Goal: Task Accomplishment & Management: Use online tool/utility

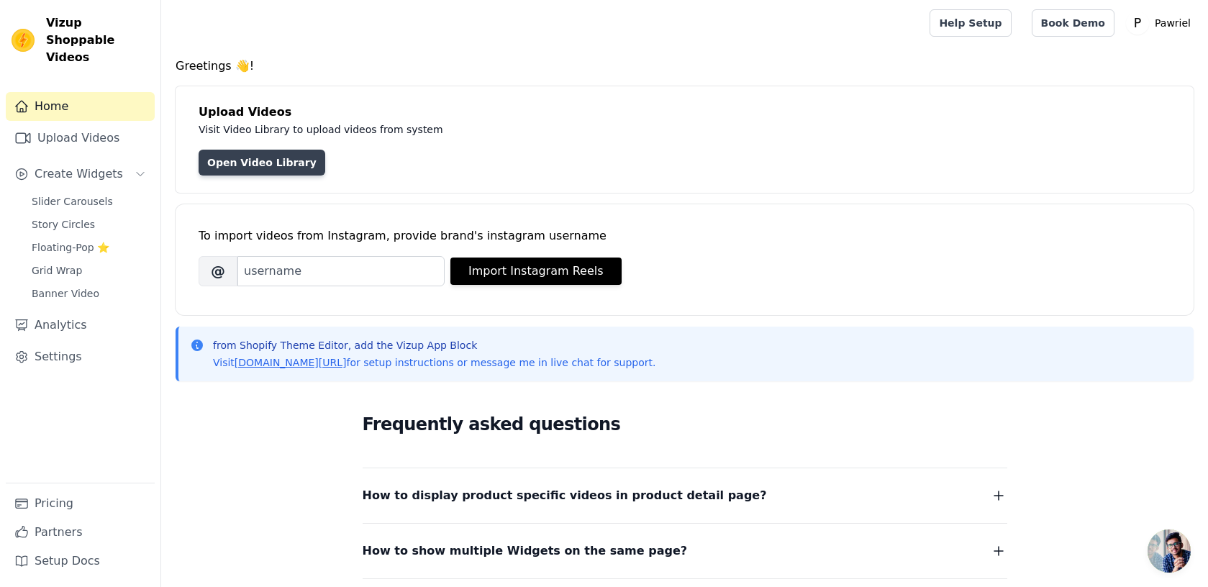
click at [278, 161] on link "Open Video Library" at bounding box center [262, 163] width 127 height 26
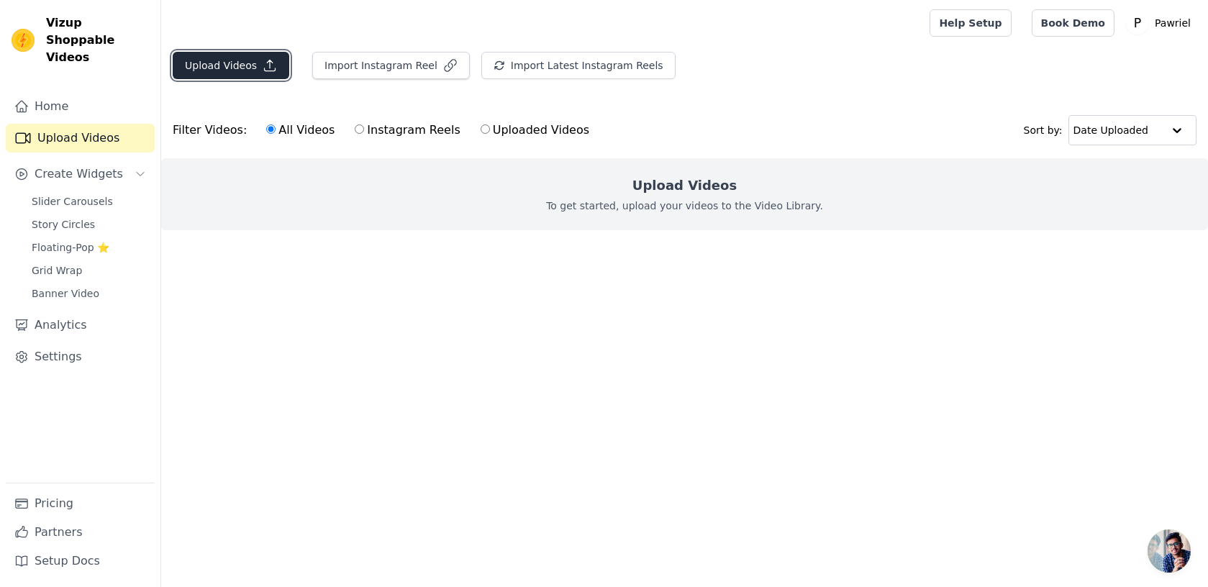
click at [260, 73] on button "Upload Videos" at bounding box center [231, 65] width 117 height 27
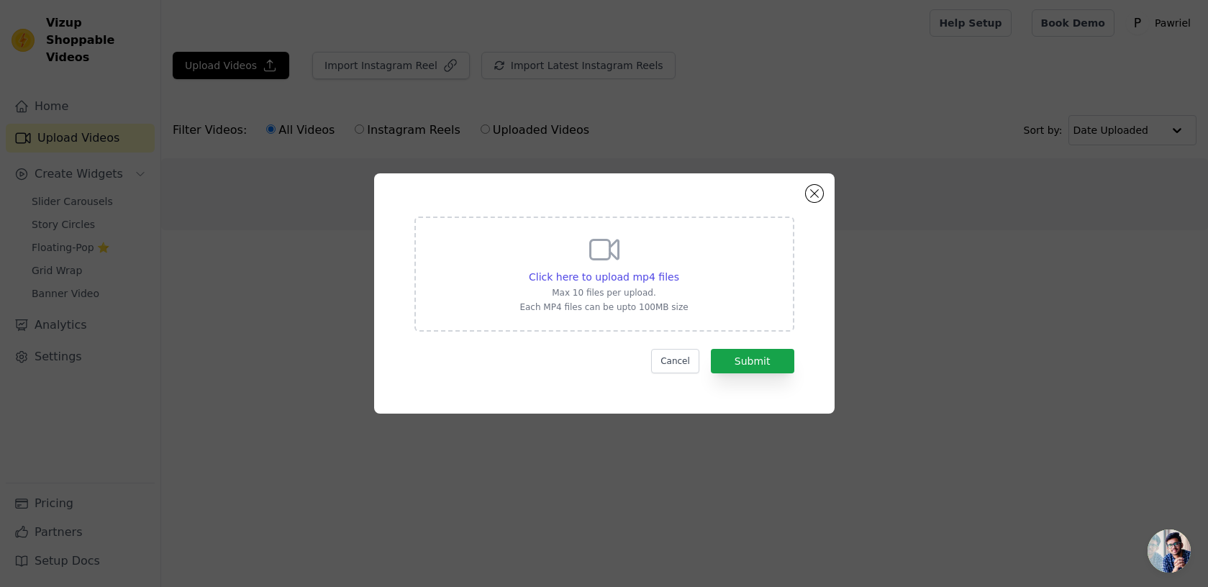
click at [604, 266] on icon at bounding box center [604, 249] width 35 height 35
click at [679, 269] on input "Click here to upload mp4 files Max 10 files per upload. Each MP4 files can be u…" at bounding box center [679, 269] width 1 height 1
type input "C:\fakepath\2025-Formula1-Ferrari-SF-25-001-2160.mp4"
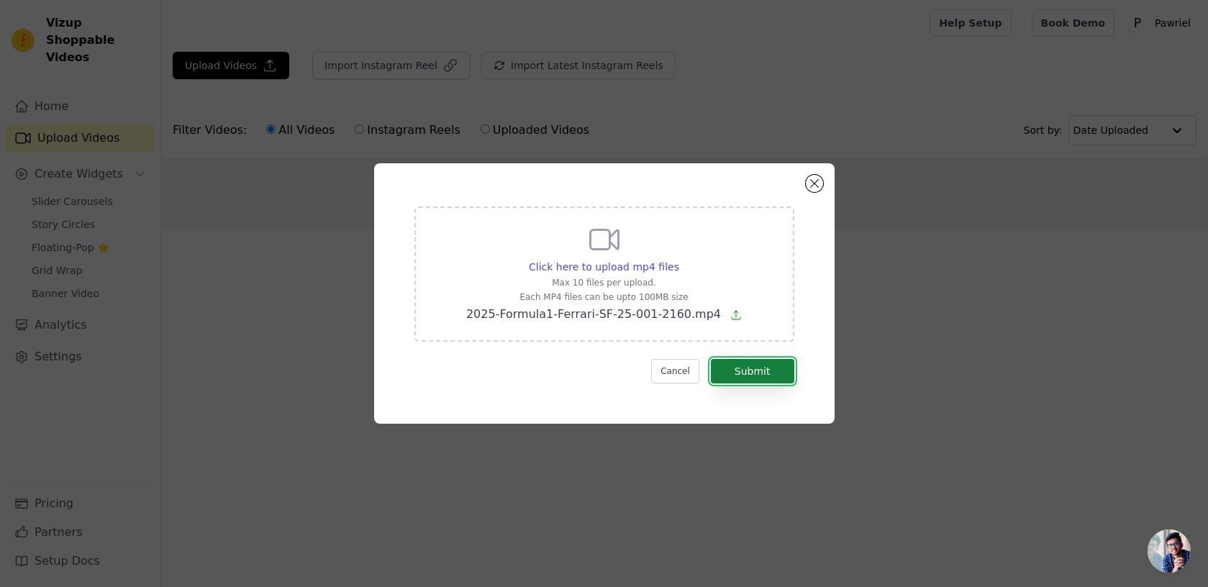
click at [759, 368] on button "Submit" at bounding box center [752, 371] width 83 height 24
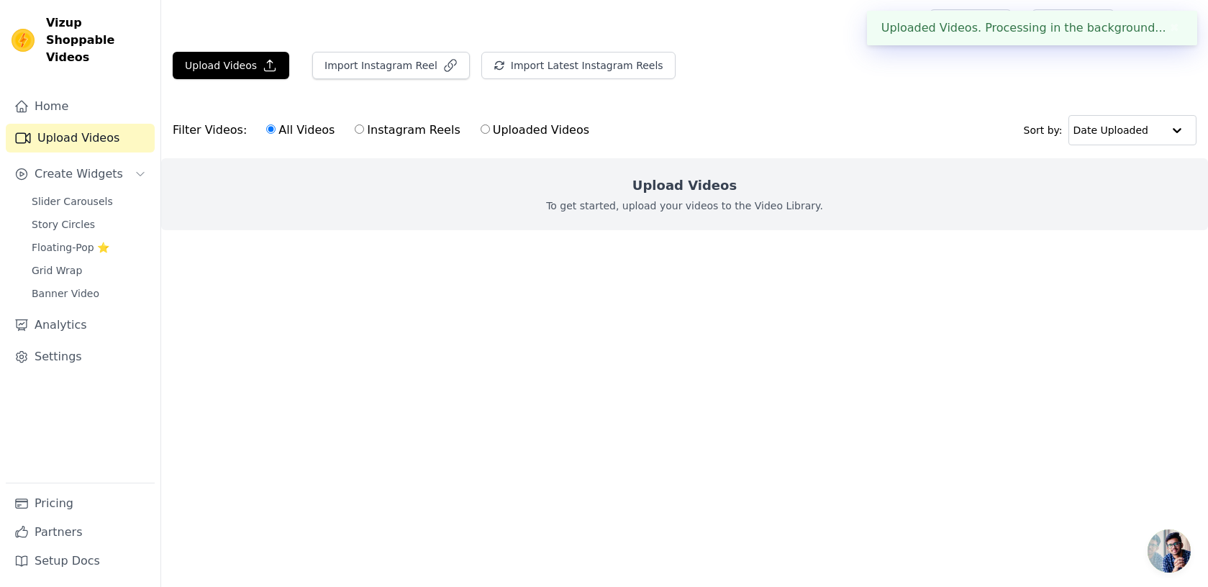
click at [599, 288] on html "Uploaded Videos. Processing in the background... ✖ Vizup Shoppable Videos Home …" at bounding box center [604, 144] width 1208 height 288
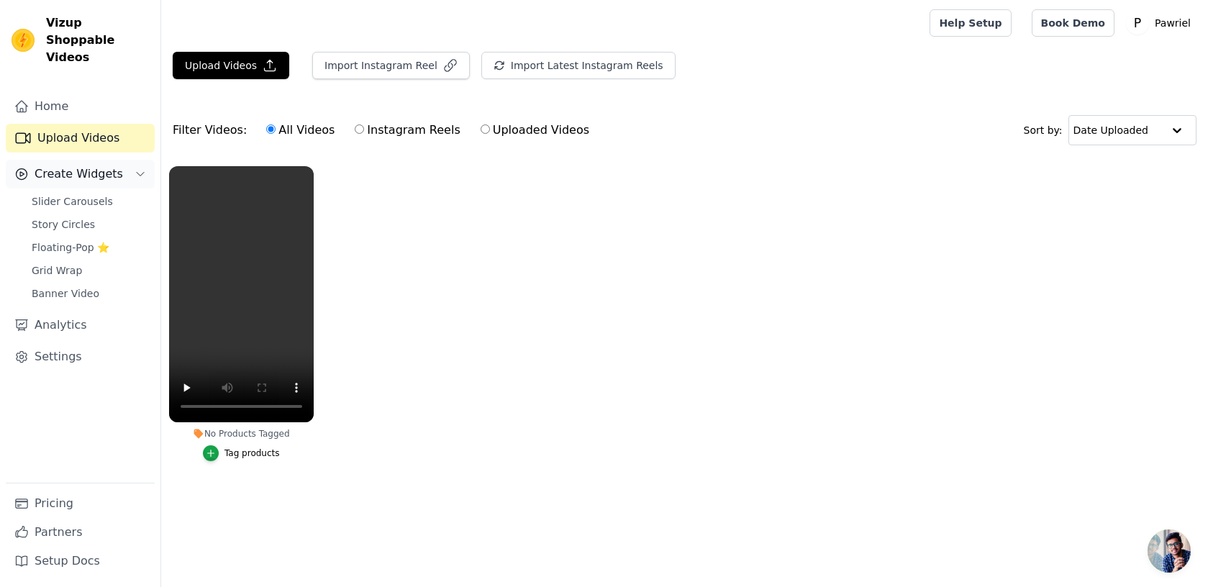
click at [104, 165] on span "Create Widgets" at bounding box center [79, 173] width 89 height 17
click at [85, 194] on span "Slider Carousels" at bounding box center [72, 201] width 81 height 14
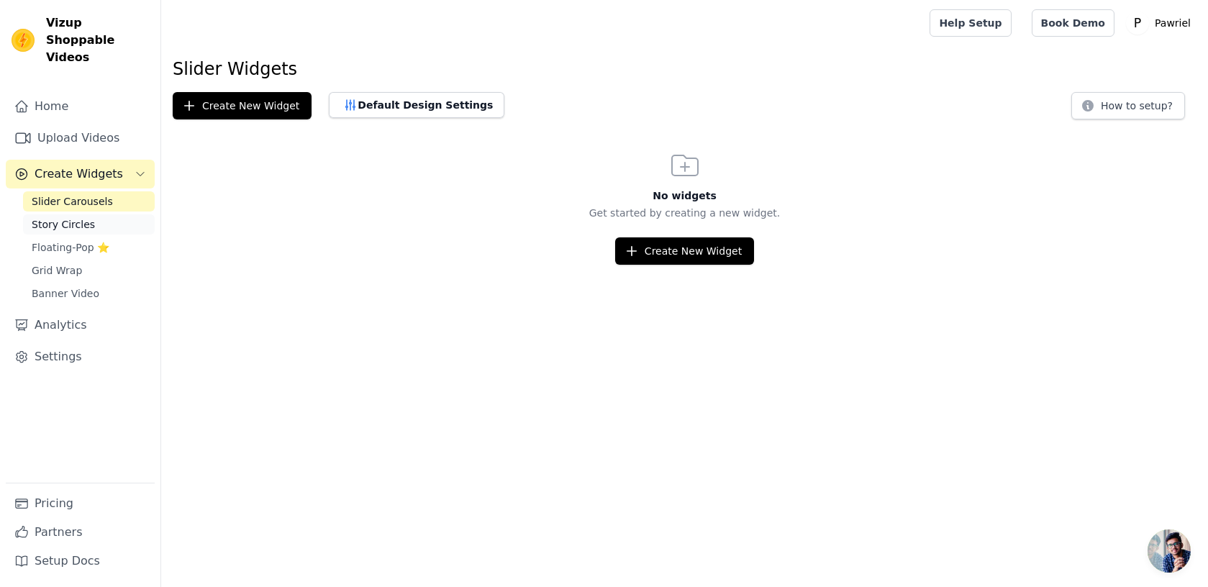
click at [86, 217] on span "Story Circles" at bounding box center [63, 224] width 63 height 14
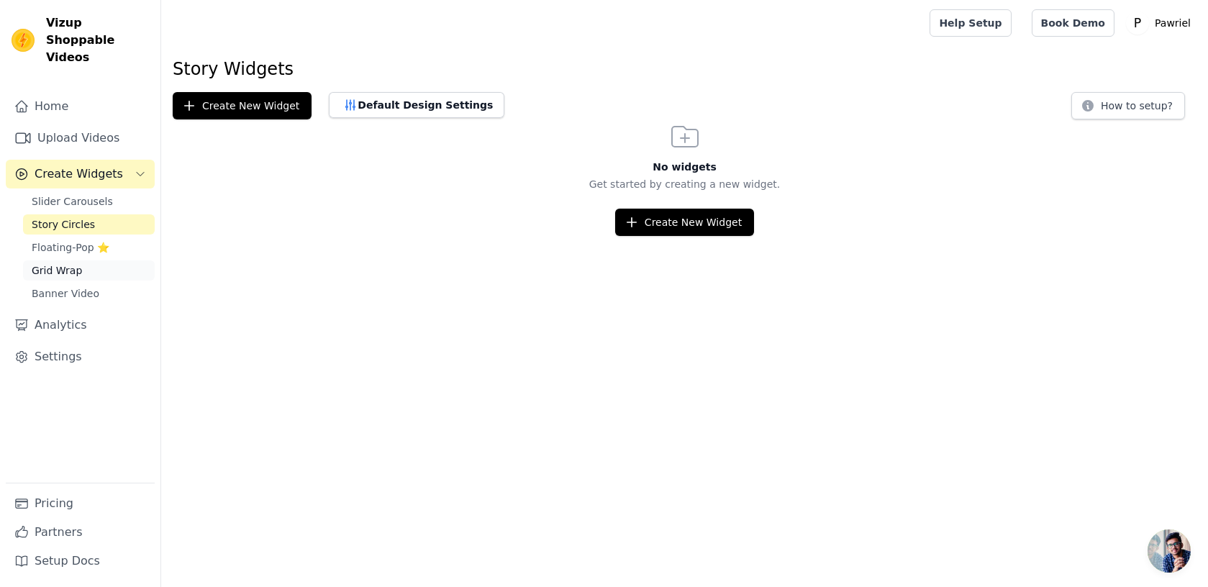
click at [78, 263] on span "Grid Wrap" at bounding box center [57, 270] width 50 height 14
click at [73, 285] on link "Banner Video" at bounding box center [89, 294] width 132 height 20
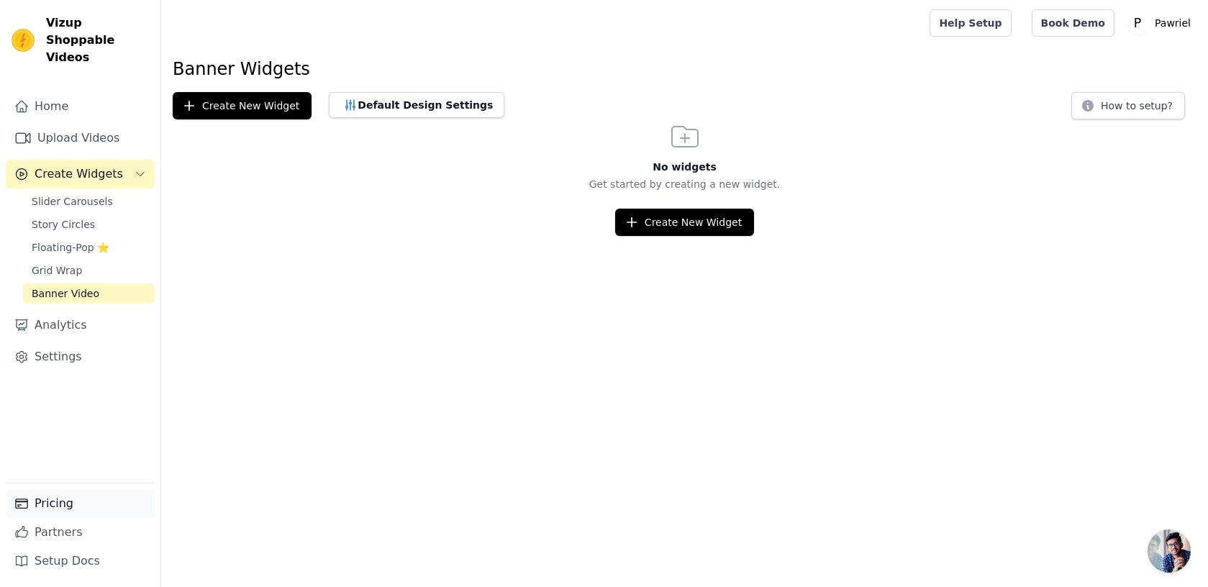
click at [55, 507] on link "Pricing" at bounding box center [80, 503] width 149 height 29
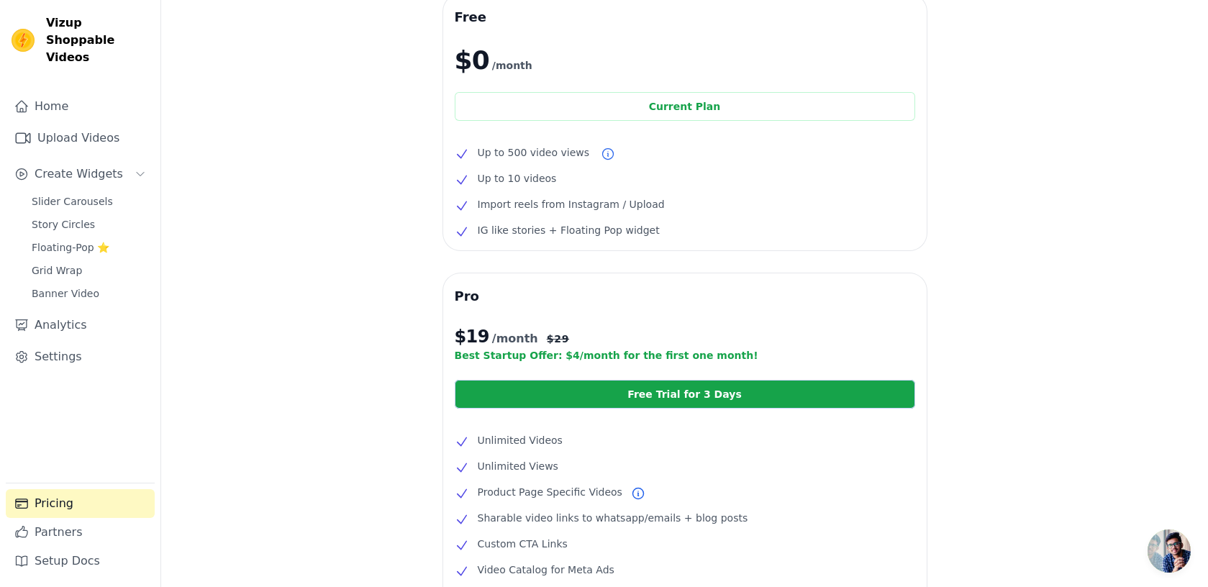
scroll to position [65, 0]
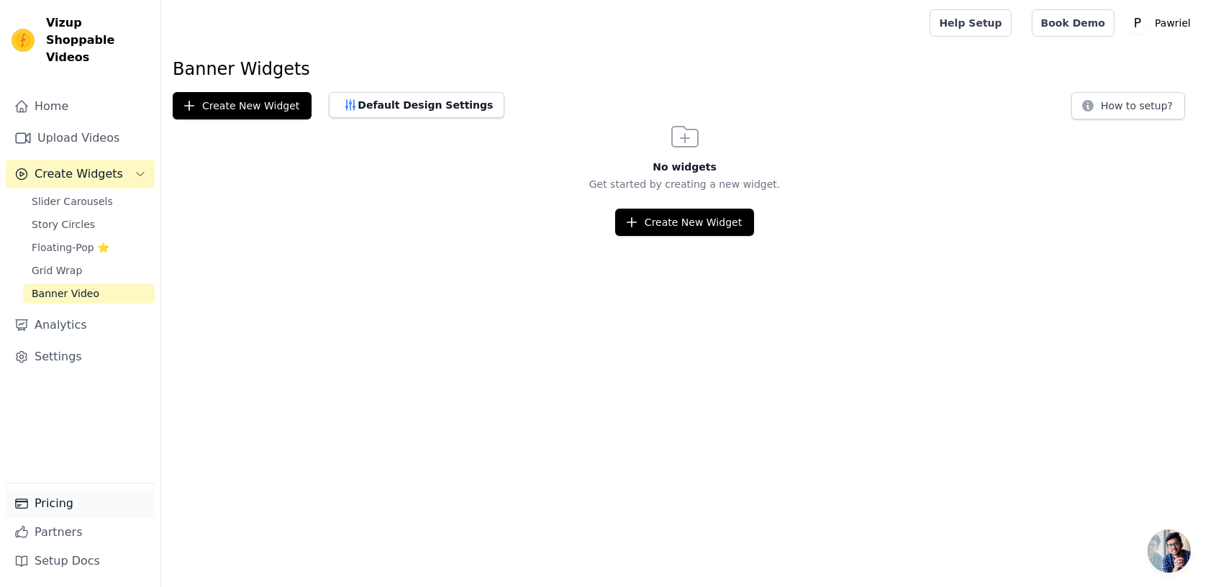
click at [62, 507] on link "Pricing" at bounding box center [80, 503] width 149 height 29
click at [80, 194] on span "Slider Carousels" at bounding box center [72, 201] width 81 height 14
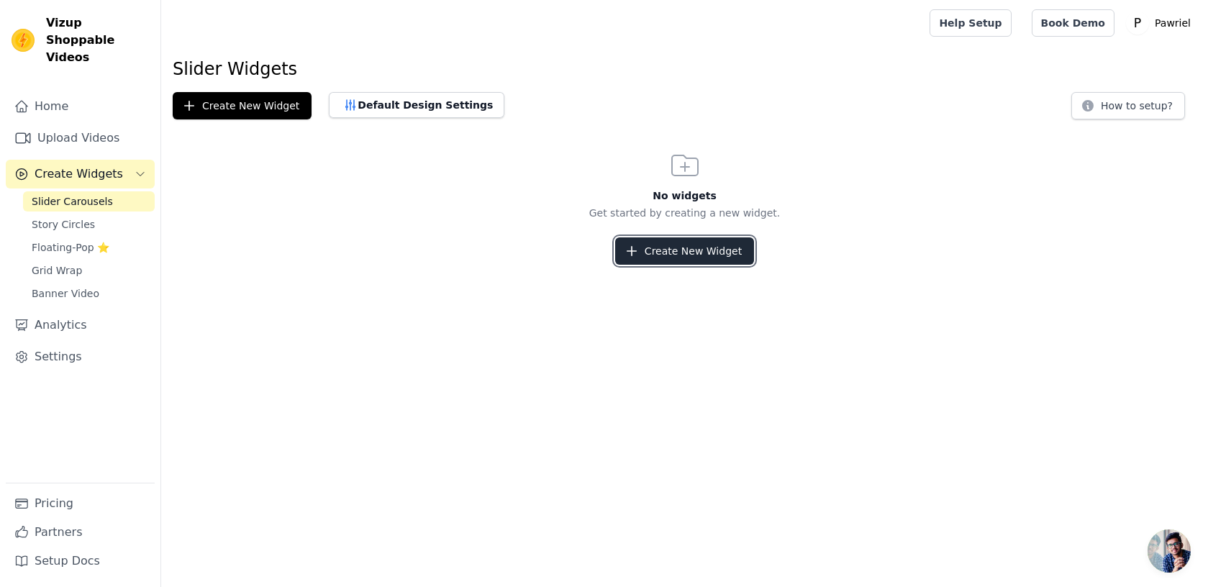
click at [653, 248] on button "Create New Widget" at bounding box center [684, 250] width 139 height 27
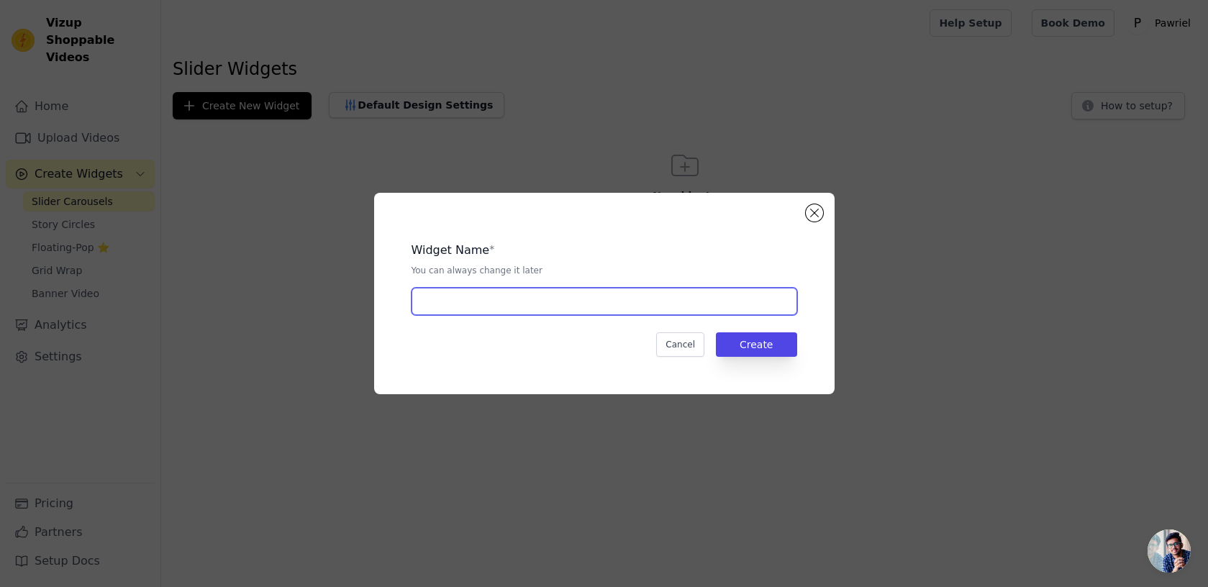
click at [632, 307] on input "text" at bounding box center [605, 301] width 386 height 27
click at [441, 299] on input "1 мшврук" at bounding box center [605, 301] width 386 height 27
type input "1 vikder"
click at [723, 341] on button "Create" at bounding box center [756, 344] width 81 height 24
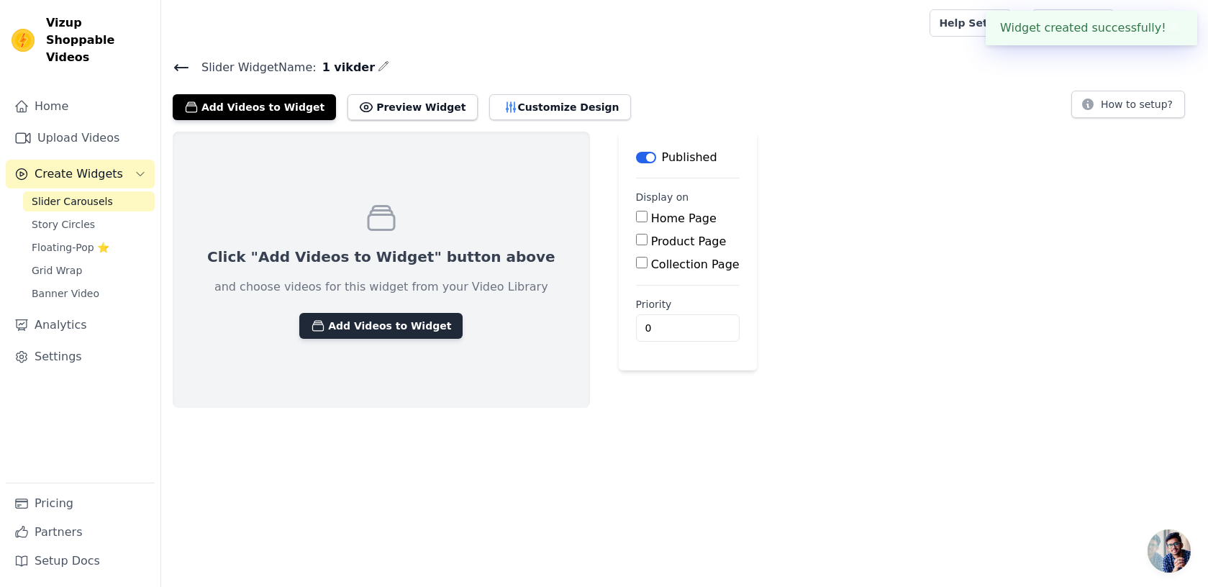
click at [381, 331] on button "Add Videos to Widget" at bounding box center [380, 326] width 163 height 26
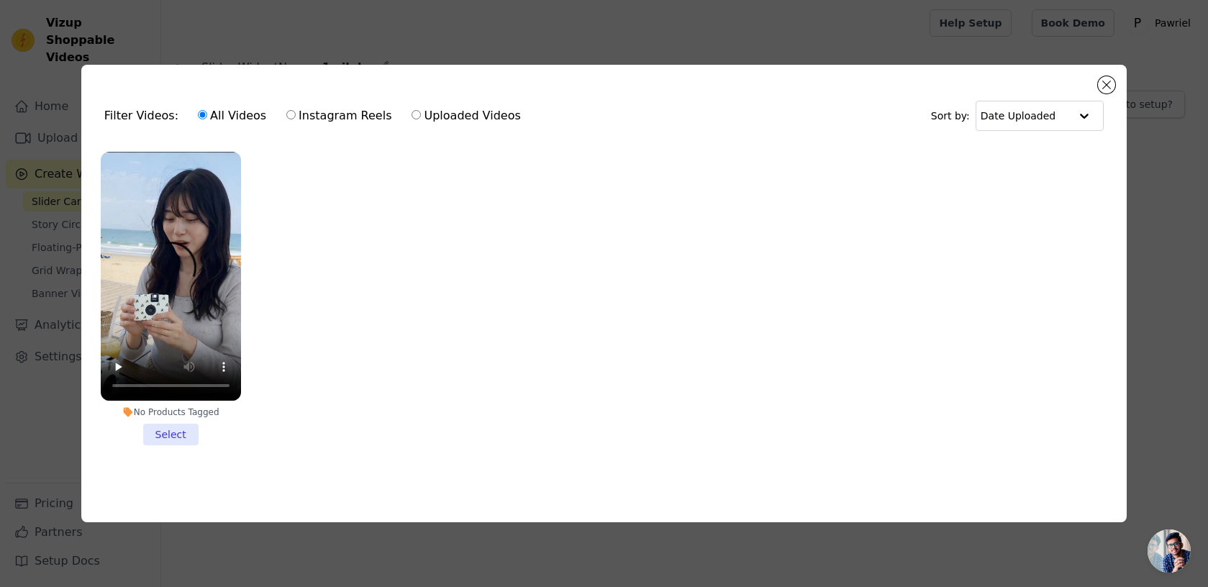
click at [168, 427] on li "No Products Tagged Select" at bounding box center [171, 299] width 140 height 294
click at [0, 0] on input "No Products Tagged Select" at bounding box center [0, 0] width 0 height 0
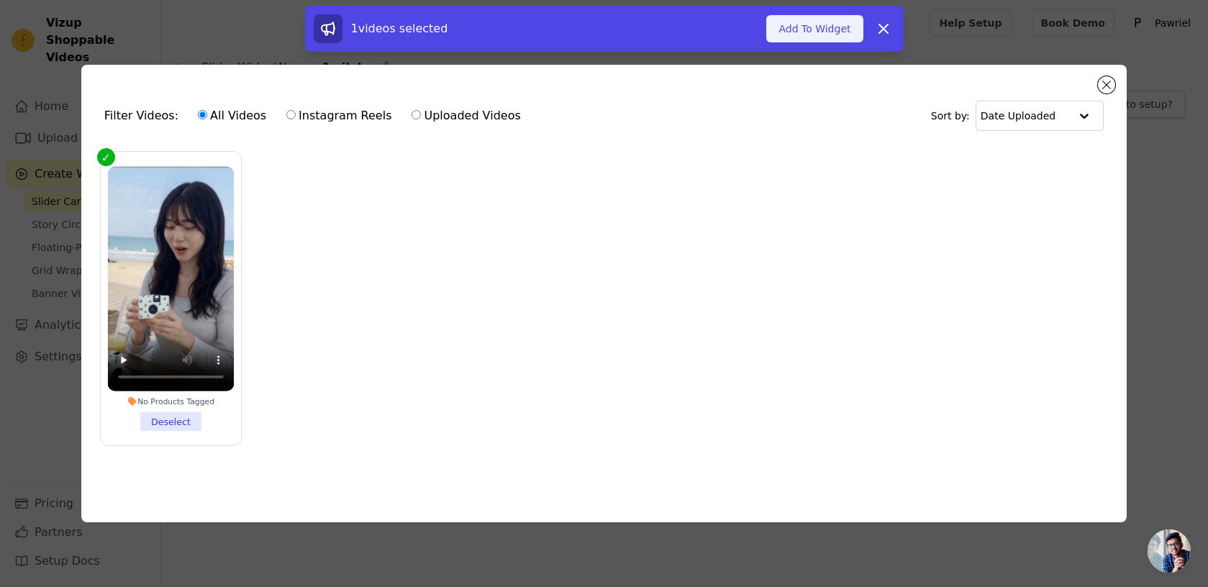
click at [850, 36] on button "Add To Widget" at bounding box center [814, 28] width 96 height 27
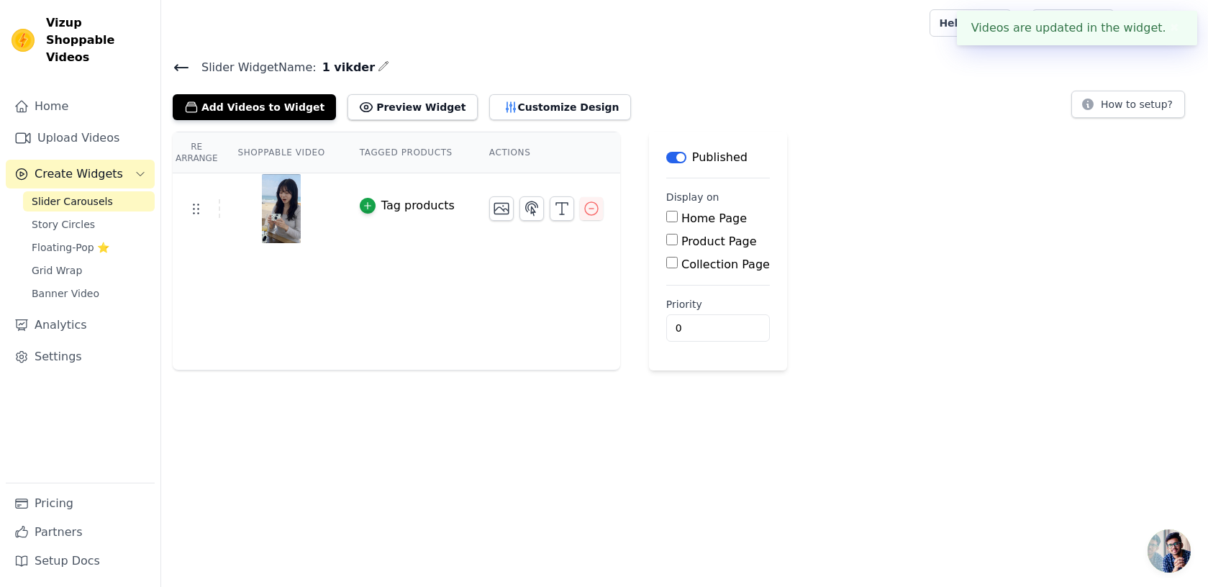
click at [716, 242] on label "Product Page" at bounding box center [719, 242] width 76 height 14
click at [678, 242] on input "Product Page" at bounding box center [672, 240] width 12 height 12
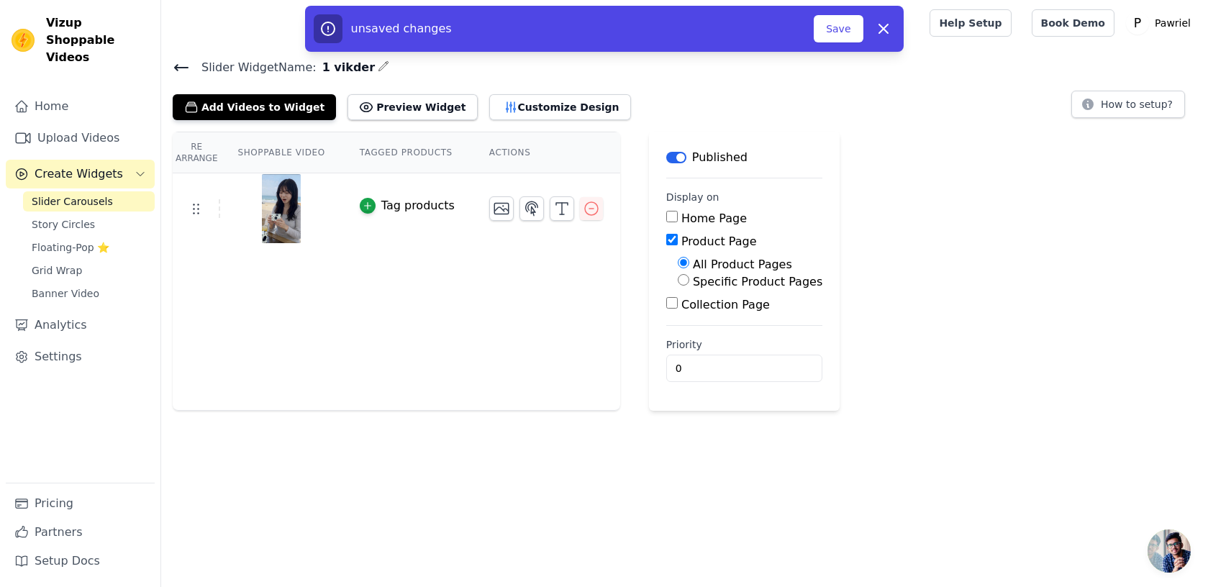
click at [716, 241] on label "Product Page" at bounding box center [719, 242] width 76 height 14
click at [678, 241] on input "Product Page" at bounding box center [672, 240] width 12 height 12
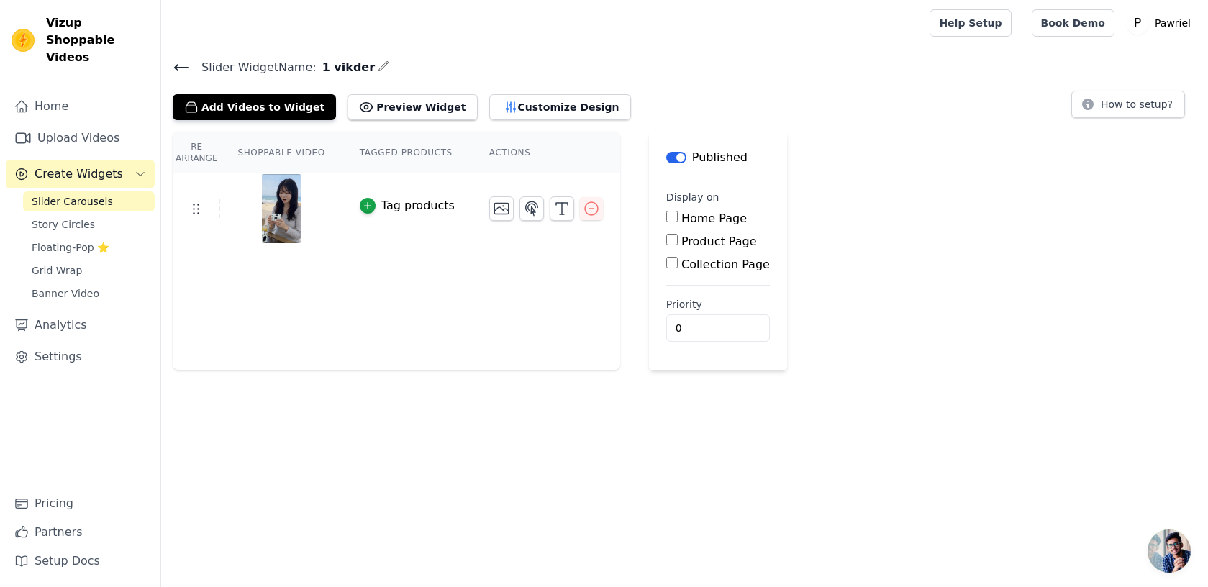
click at [710, 240] on label "Product Page" at bounding box center [719, 242] width 76 height 14
click at [678, 240] on input "Product Page" at bounding box center [672, 240] width 12 height 12
checkbox input "true"
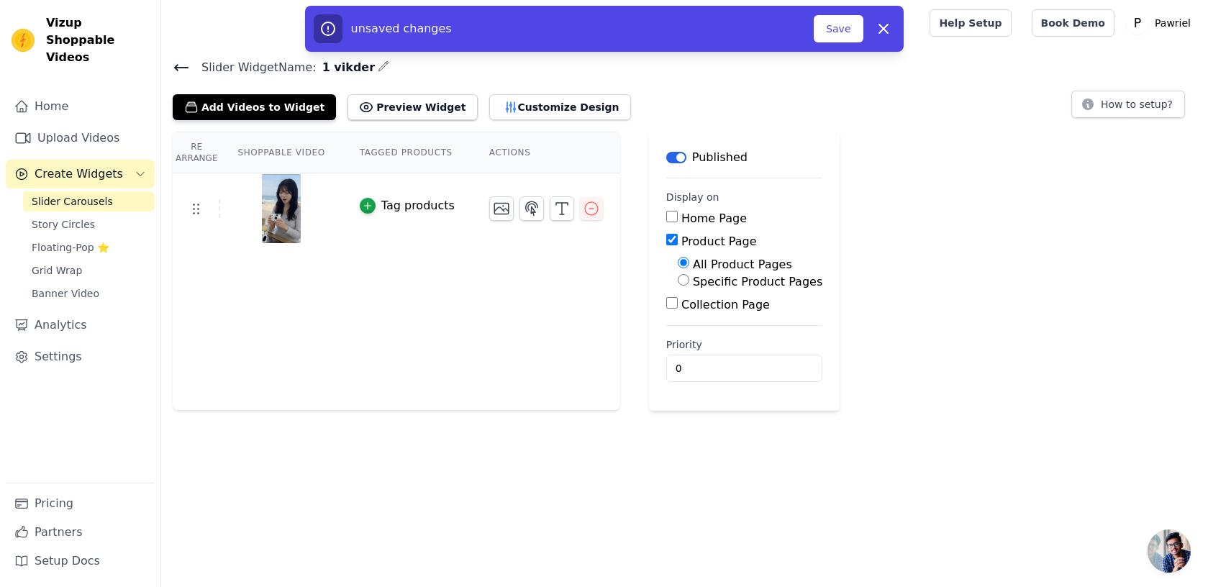
click at [712, 281] on label "Specific Product Pages" at bounding box center [758, 282] width 130 height 14
click at [689, 281] on input "Specific Product Pages" at bounding box center [684, 280] width 12 height 12
radio input "true"
click at [715, 317] on button "Select Products" at bounding box center [726, 314] width 96 height 24
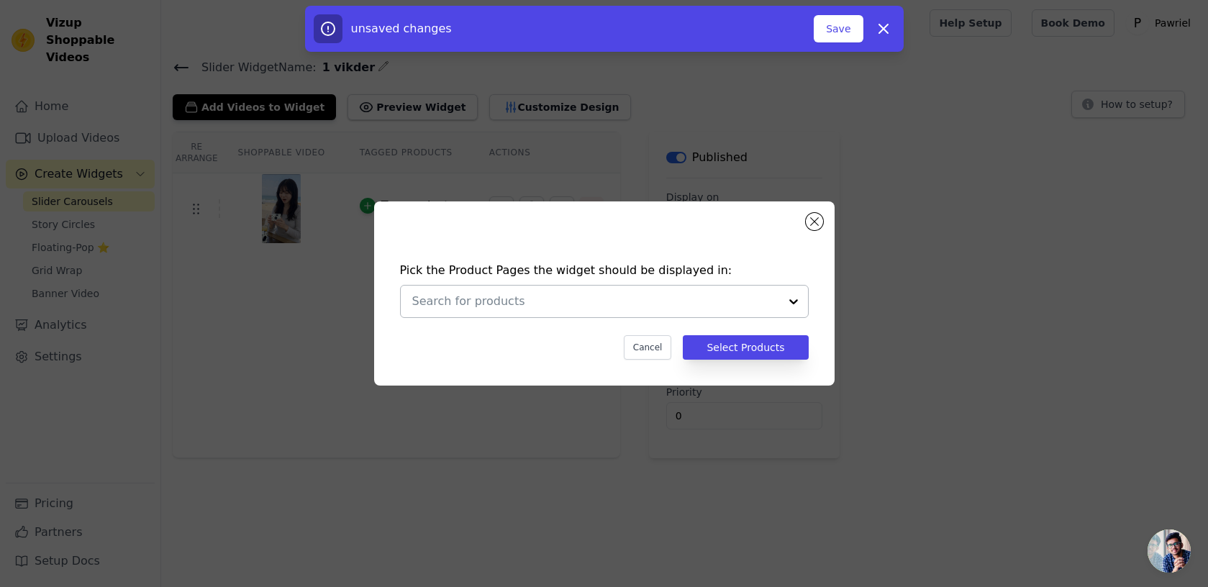
click at [680, 314] on div at bounding box center [595, 302] width 367 height 32
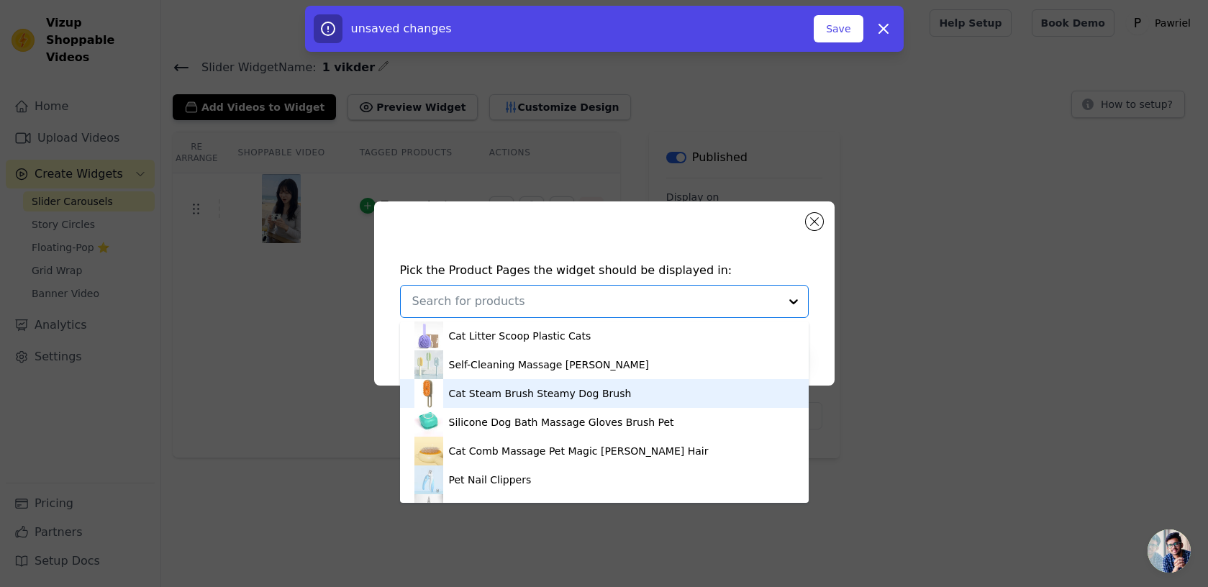
scroll to position [24, 0]
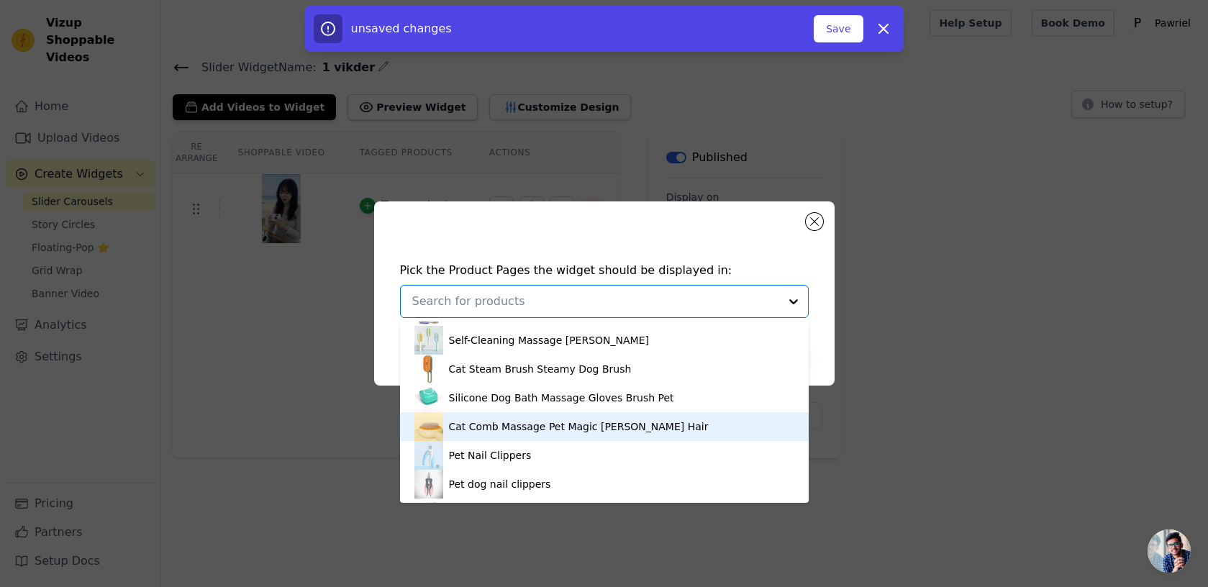
click at [536, 425] on div "Cat Comb Massage Pet Magic [PERSON_NAME] Hair" at bounding box center [579, 427] width 260 height 14
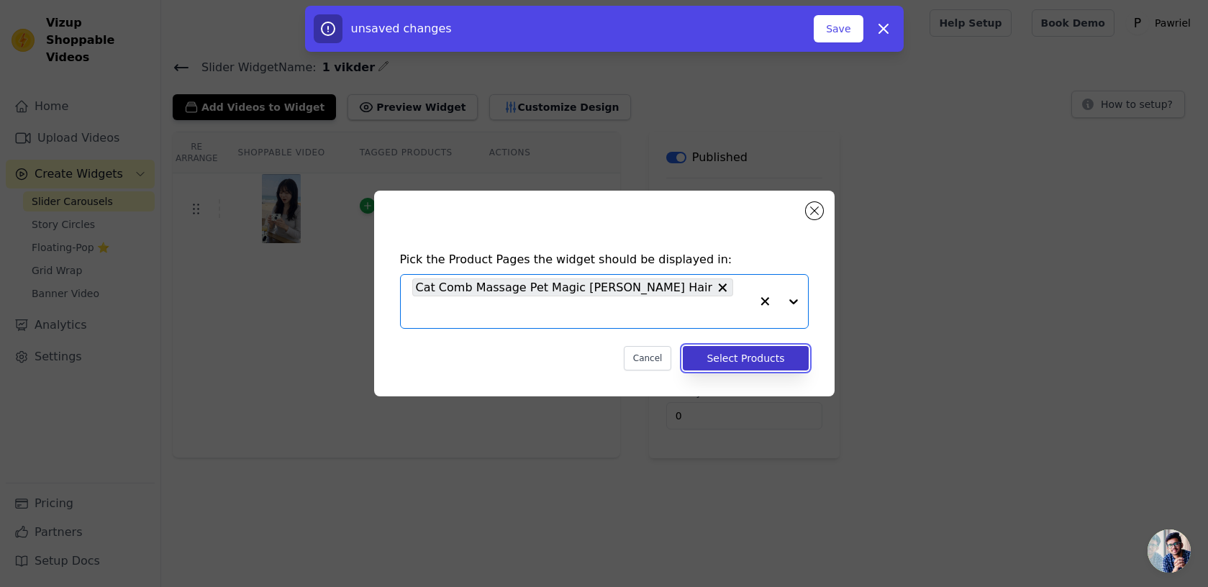
click at [788, 351] on button "Select Products" at bounding box center [745, 358] width 125 height 24
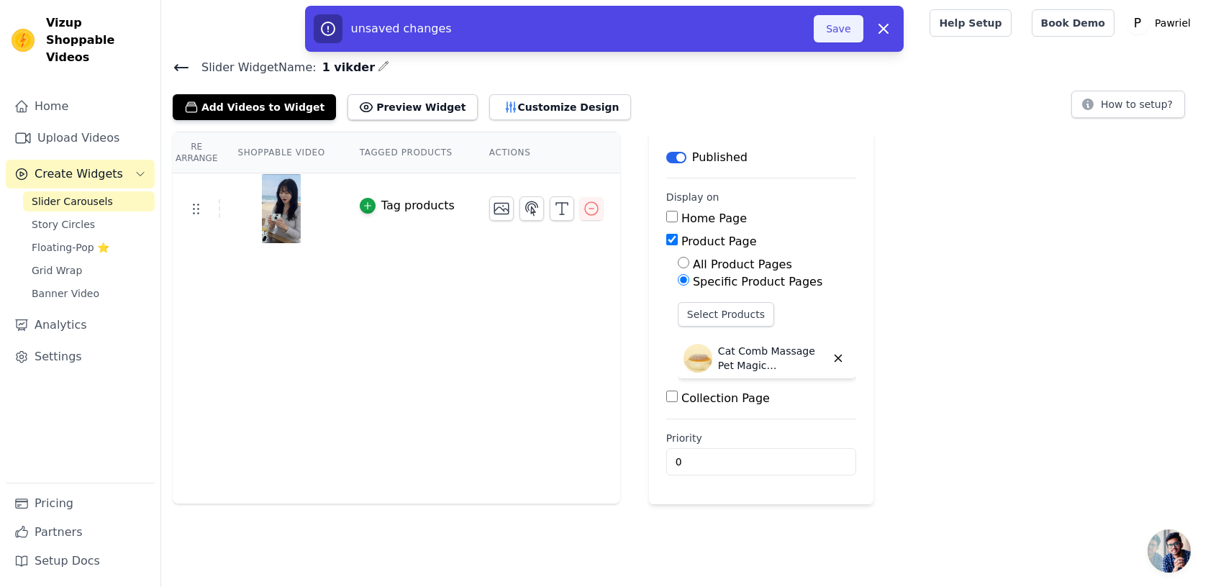
click at [848, 33] on button "Save" at bounding box center [838, 28] width 49 height 27
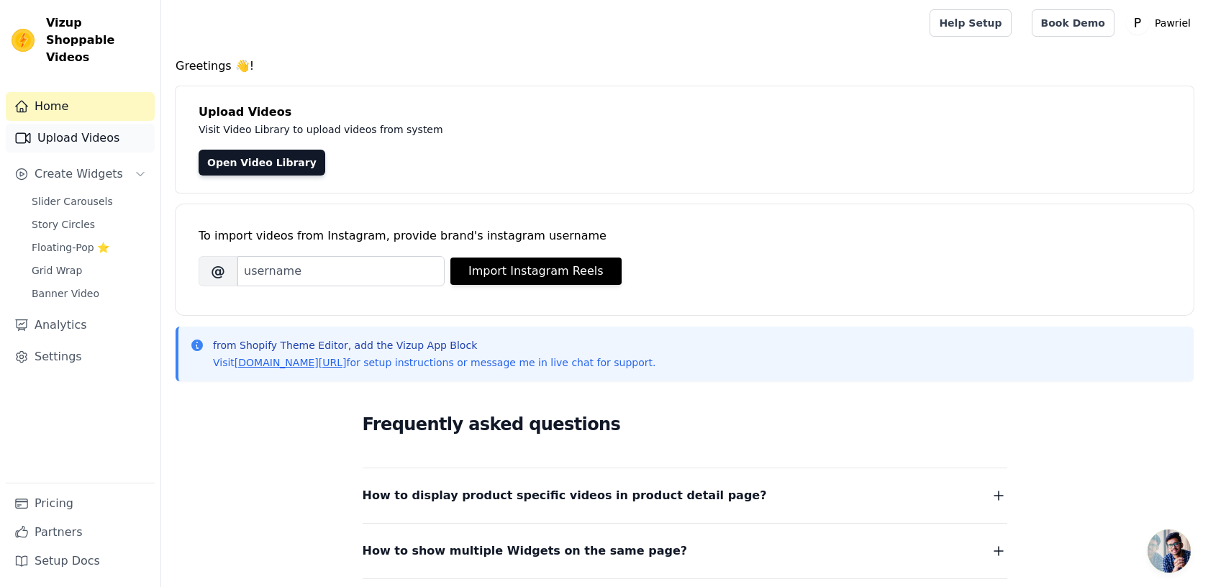
click at [117, 129] on link "Upload Videos" at bounding box center [80, 138] width 149 height 29
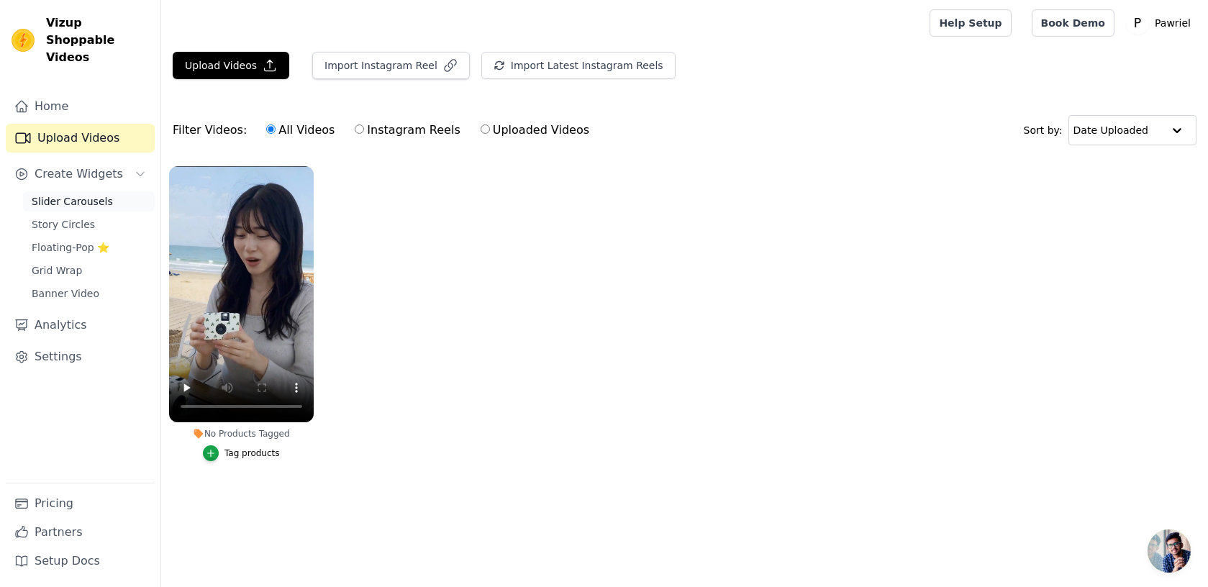
click at [88, 194] on span "Slider Carousels" at bounding box center [72, 201] width 81 height 14
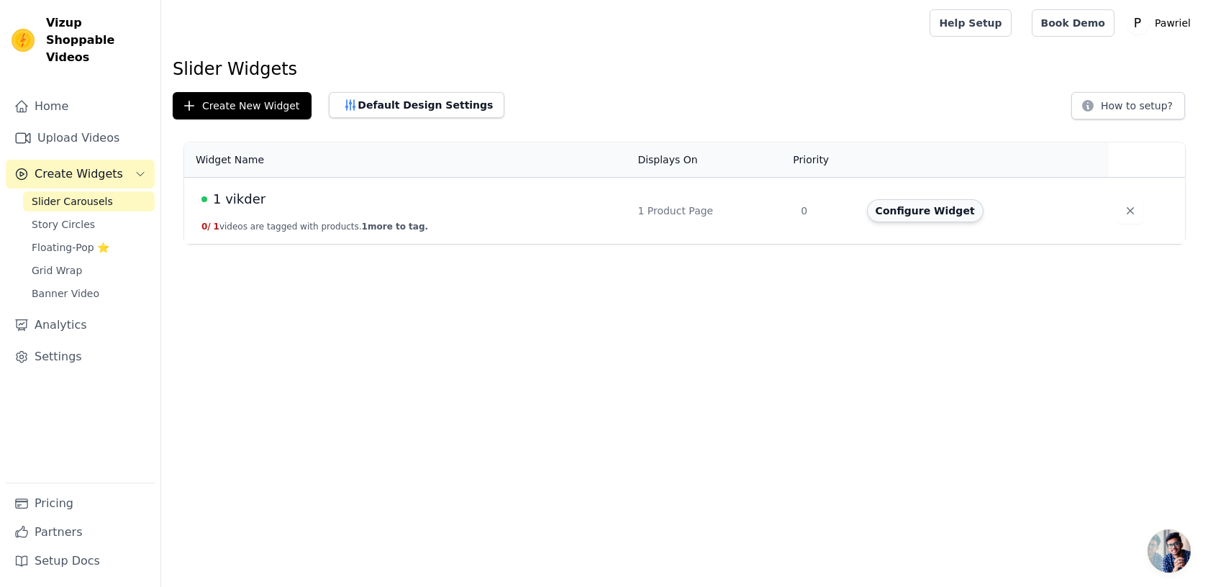
click at [903, 215] on button "Configure Widget" at bounding box center [925, 210] width 117 height 23
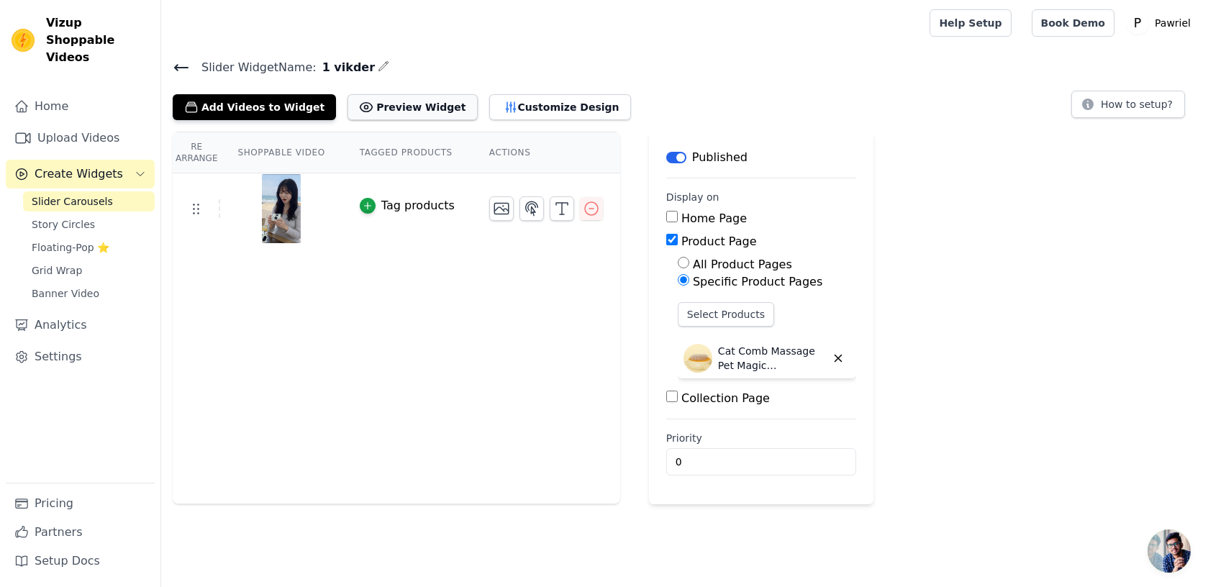
click at [430, 106] on button "Preview Widget" at bounding box center [413, 107] width 130 height 26
click at [101, 214] on link "Story Circles" at bounding box center [89, 224] width 132 height 20
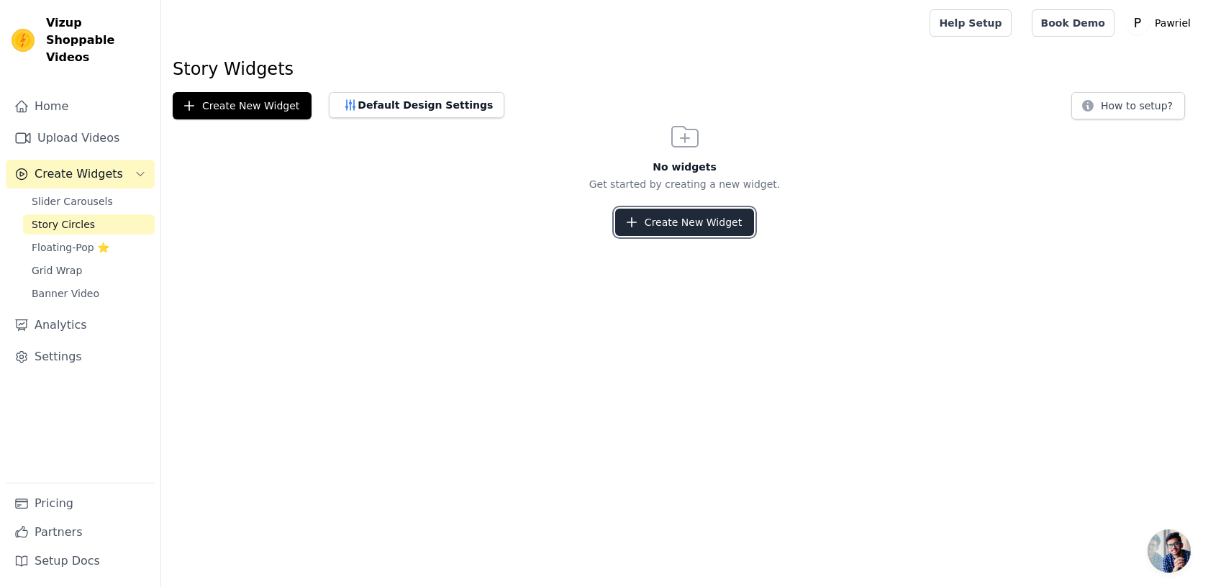
click at [650, 216] on button "Create New Widget" at bounding box center [684, 222] width 139 height 27
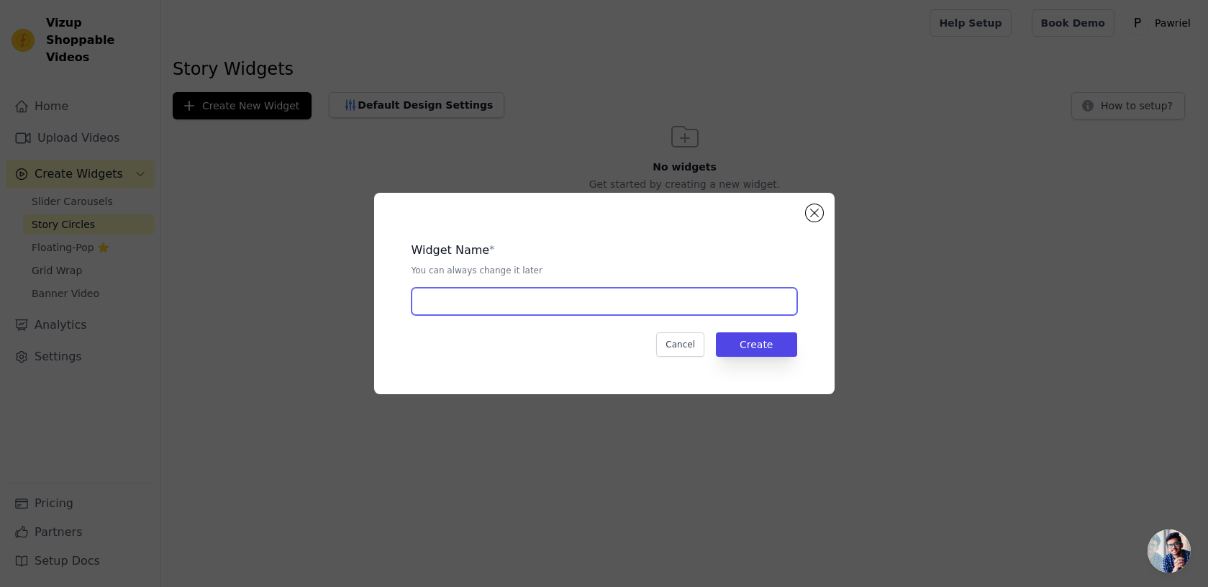
click at [623, 312] on input "text" at bounding box center [605, 301] width 386 height 27
type input "2 cyew"
click at [761, 353] on button "Create" at bounding box center [756, 344] width 81 height 24
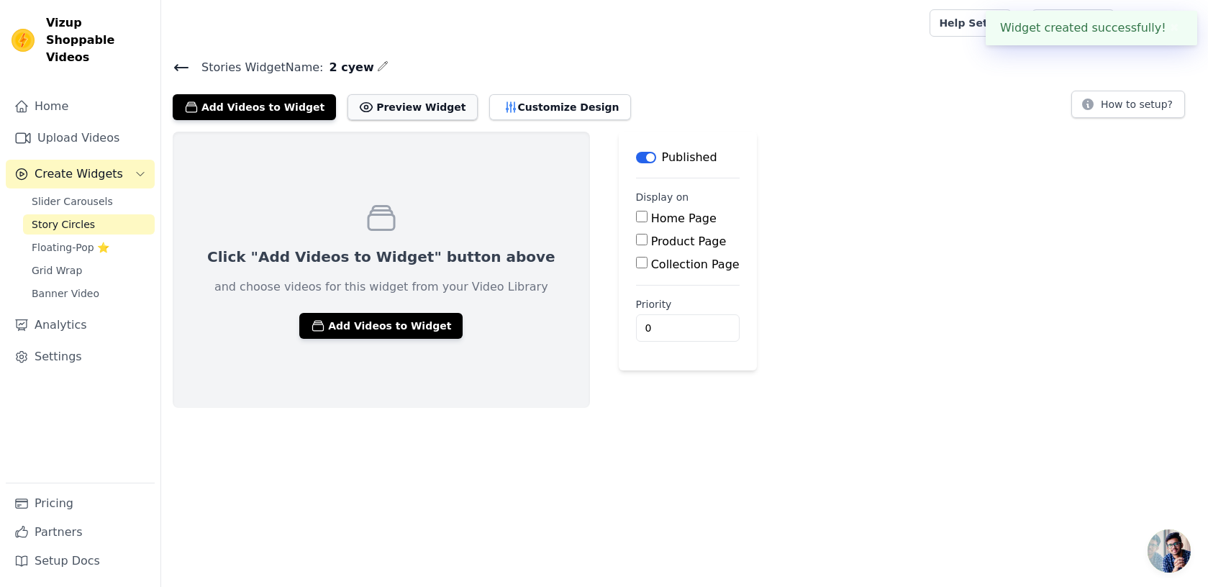
click at [382, 105] on button "Preview Widget" at bounding box center [413, 107] width 130 height 26
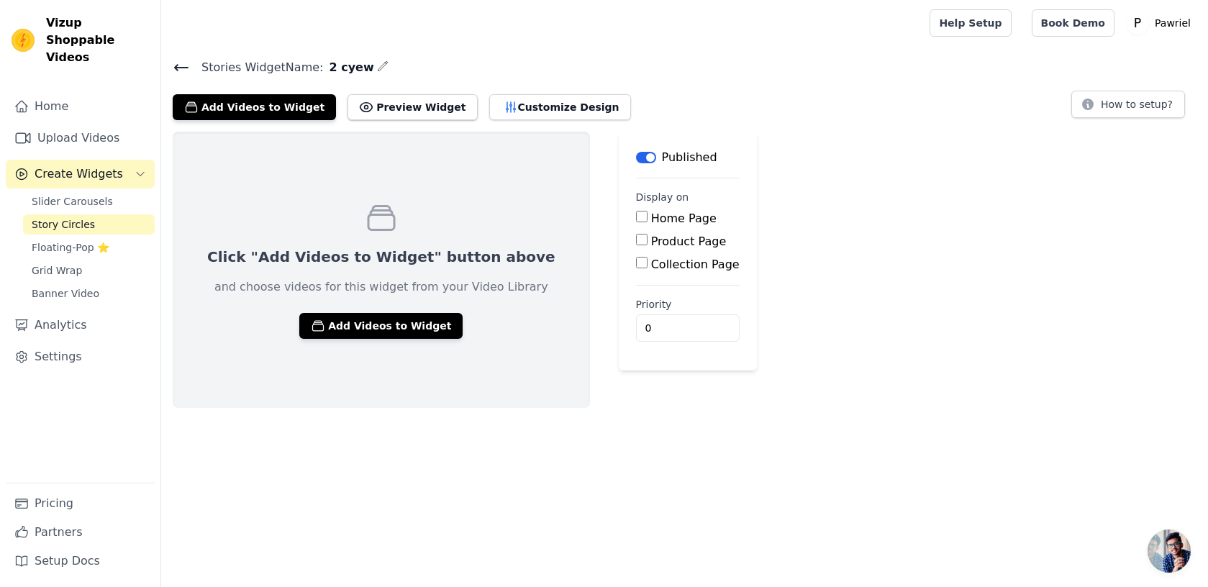
click at [181, 69] on icon at bounding box center [181, 67] width 17 height 17
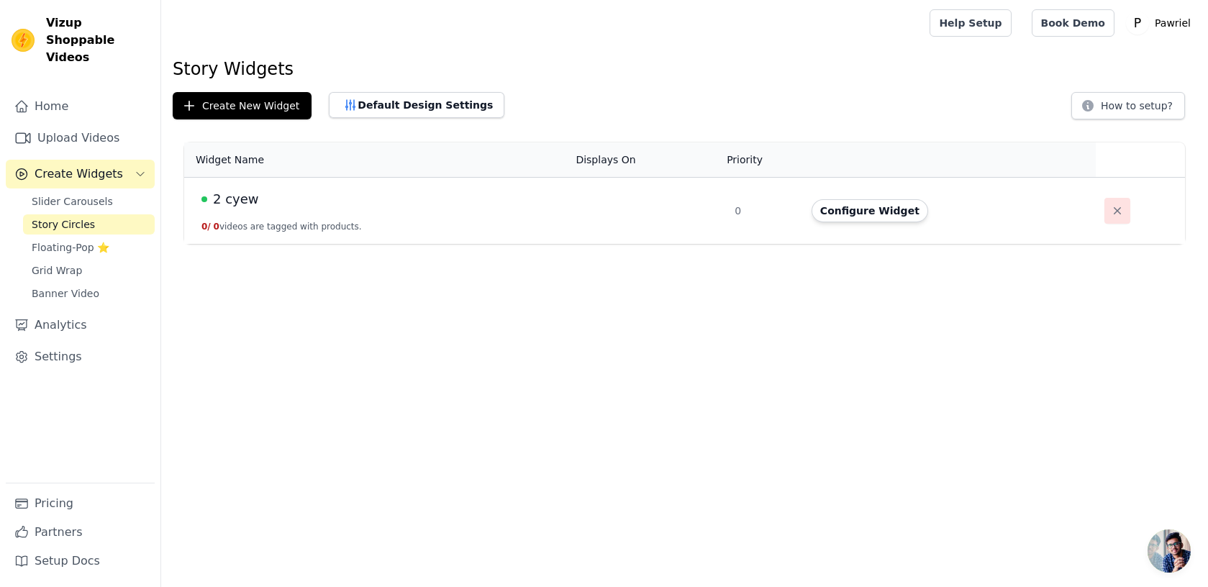
click at [1110, 213] on icon "button" at bounding box center [1117, 211] width 14 height 14
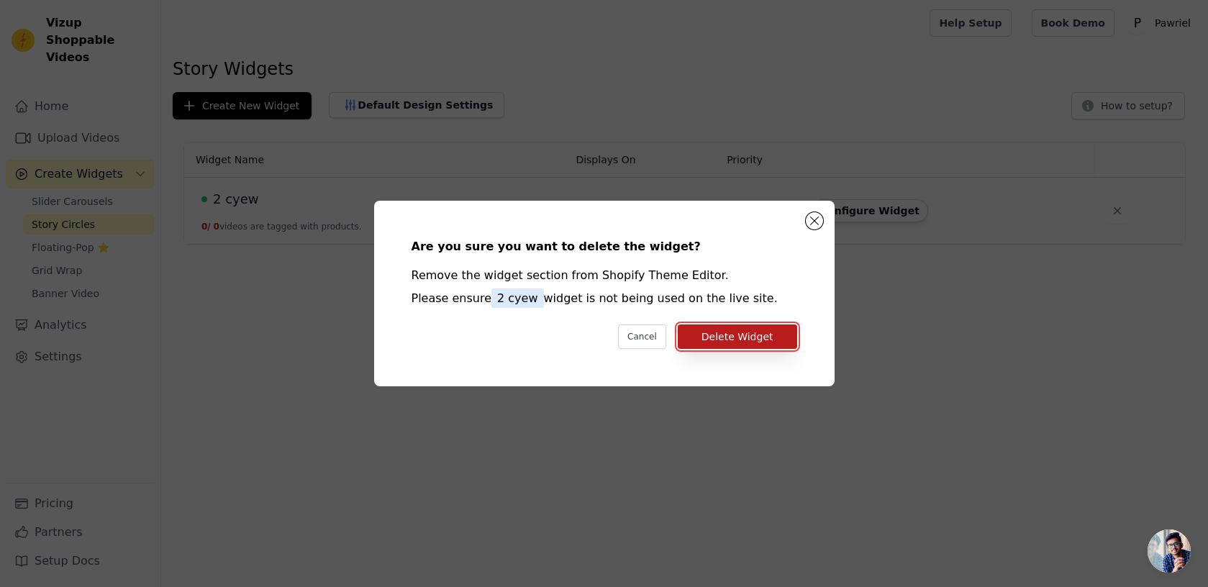
click at [742, 342] on button "Delete Widget" at bounding box center [737, 337] width 119 height 24
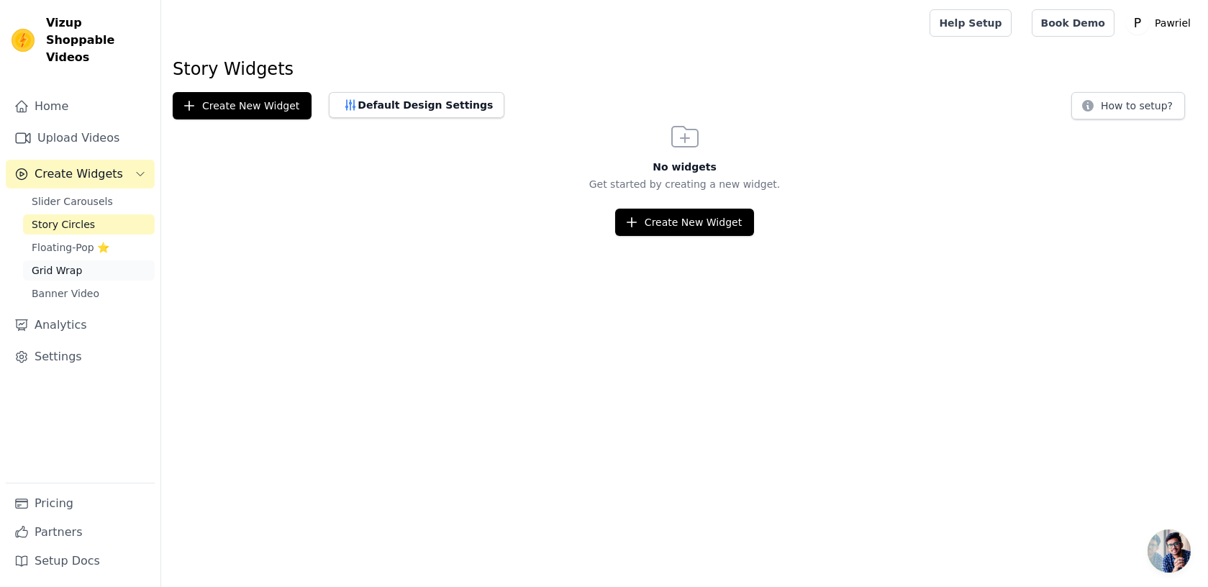
click at [91, 260] on link "Grid Wrap" at bounding box center [89, 270] width 132 height 20
click at [91, 191] on link "Slider Carousels" at bounding box center [89, 201] width 132 height 20
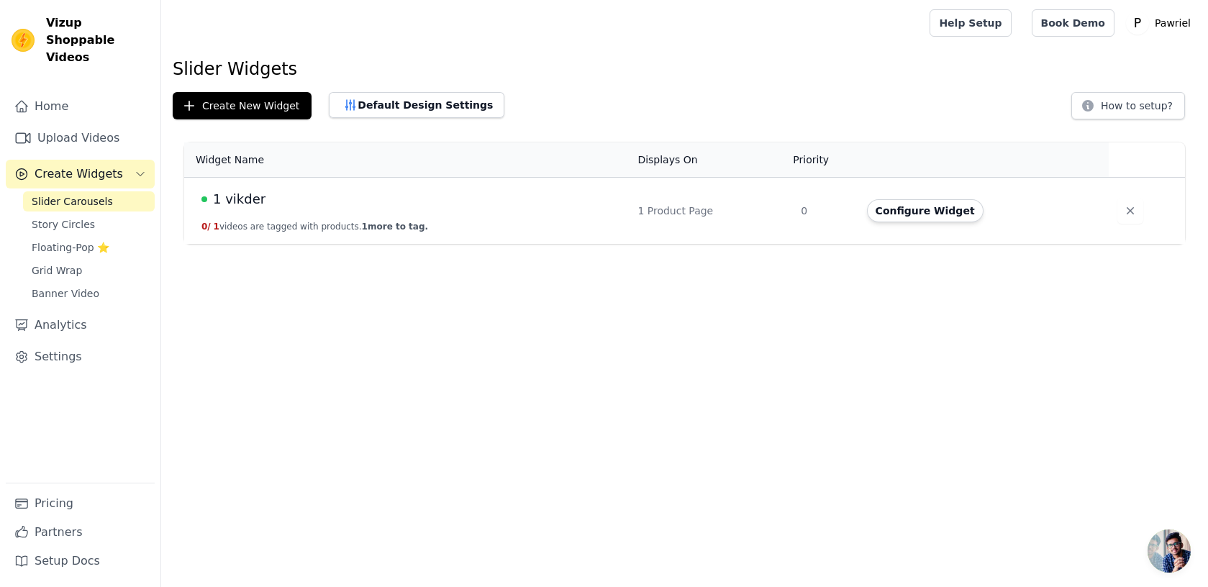
click at [243, 201] on span "1 vikder" at bounding box center [239, 199] width 53 height 20
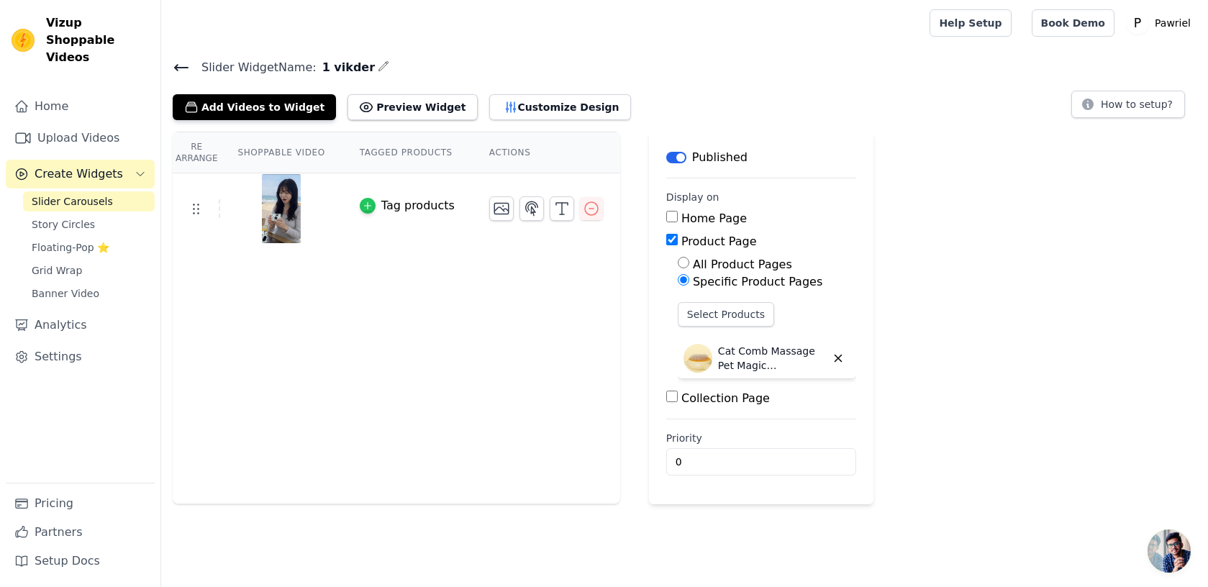
click at [366, 204] on icon "button" at bounding box center [367, 206] width 6 height 6
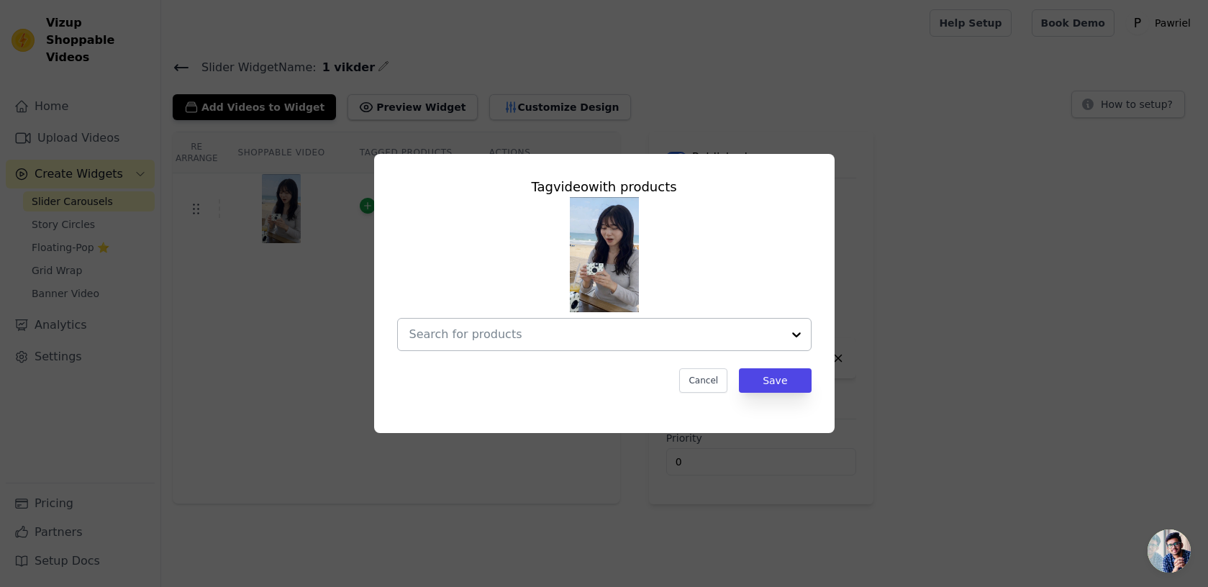
click at [517, 331] on input "text" at bounding box center [595, 334] width 373 height 17
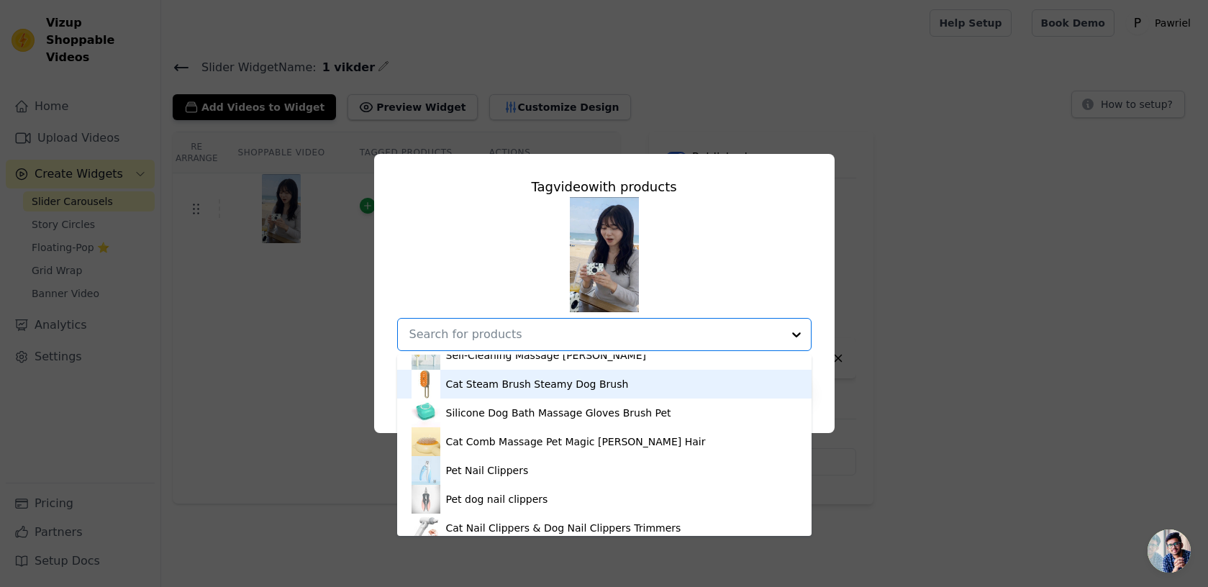
scroll to position [43, 0]
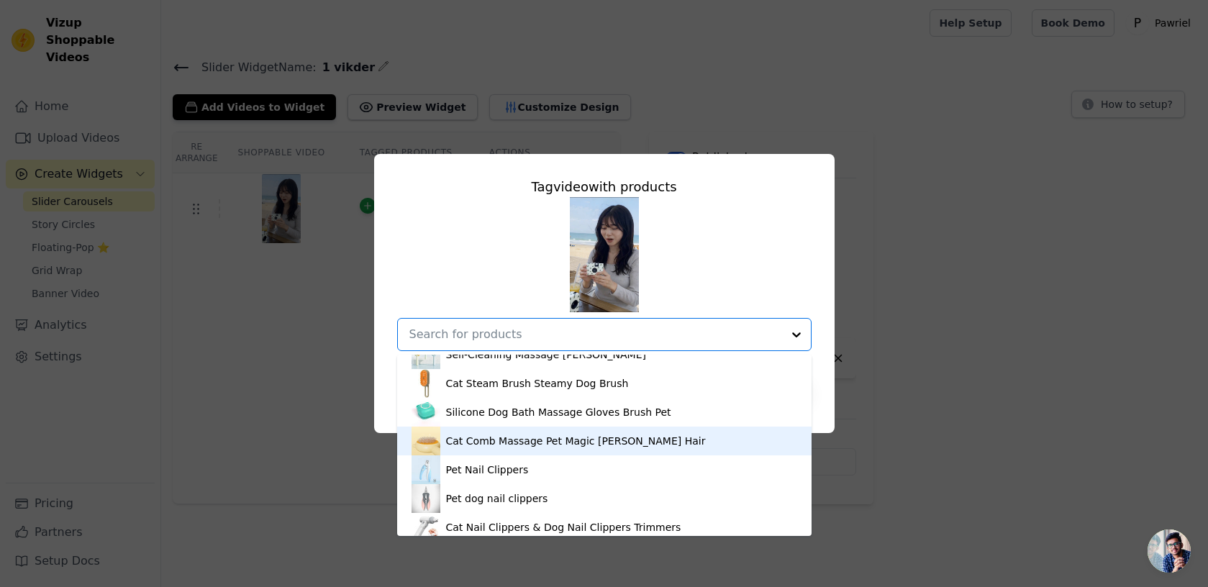
click at [535, 437] on div "Cat Comb Massage Pet Magic [PERSON_NAME] Hair" at bounding box center [576, 441] width 260 height 14
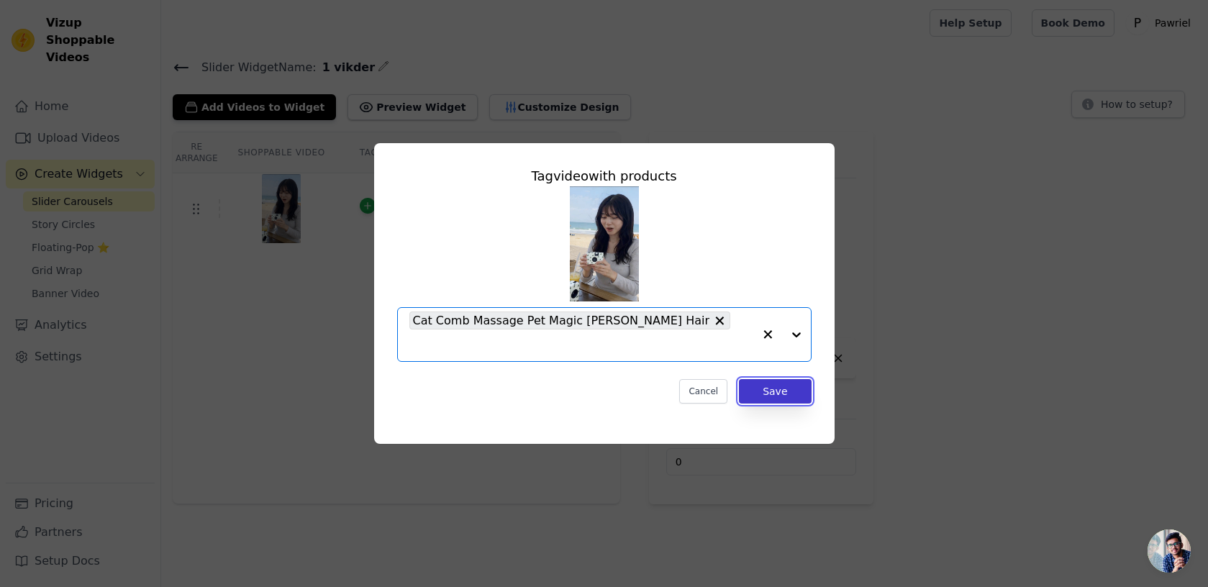
click at [790, 379] on button "Save" at bounding box center [775, 391] width 72 height 24
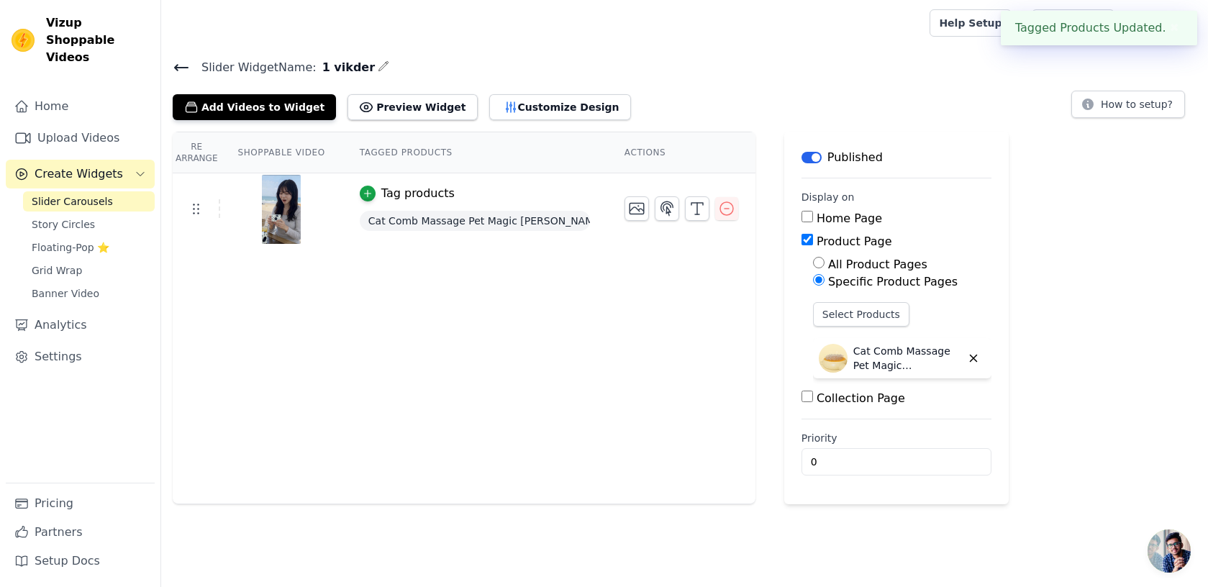
click at [809, 162] on div "Published" at bounding box center [842, 157] width 81 height 17
click at [802, 160] on button "Label" at bounding box center [812, 158] width 20 height 12
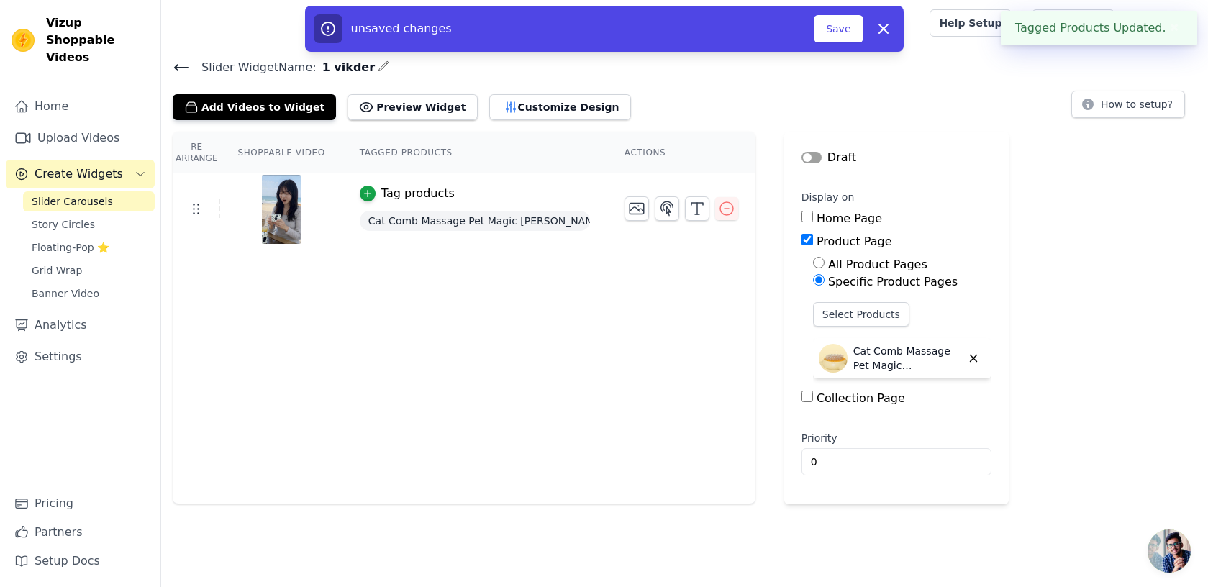
click at [802, 160] on button "Label" at bounding box center [812, 158] width 20 height 12
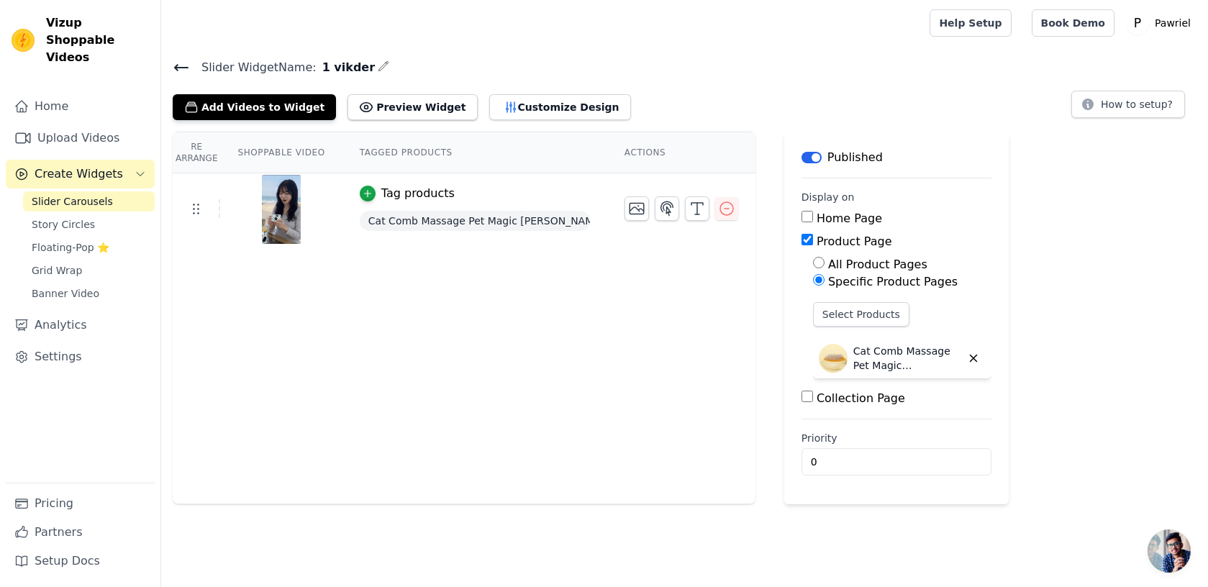
click at [802, 160] on button "Label" at bounding box center [812, 158] width 20 height 12
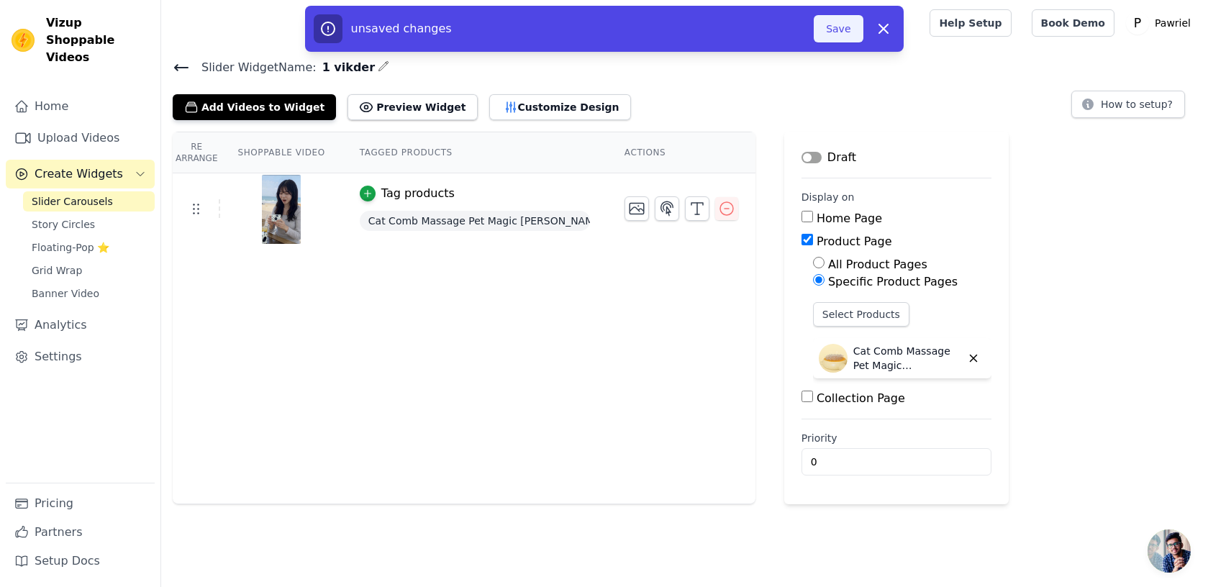
click at [829, 30] on button "Save" at bounding box center [838, 28] width 49 height 27
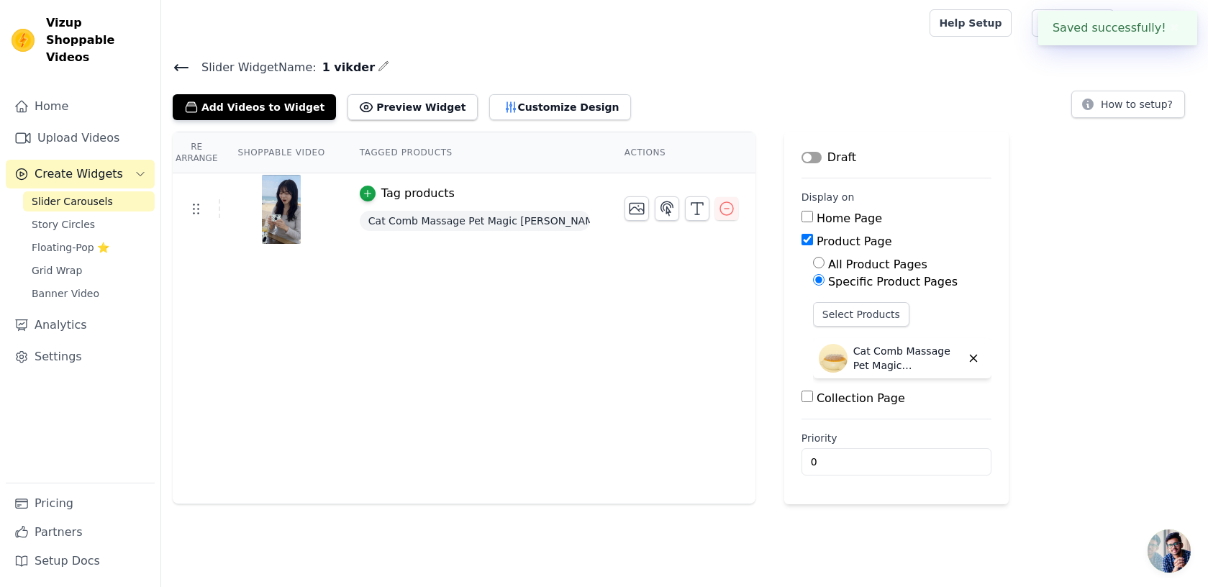
click at [802, 160] on button "Label" at bounding box center [812, 158] width 20 height 12
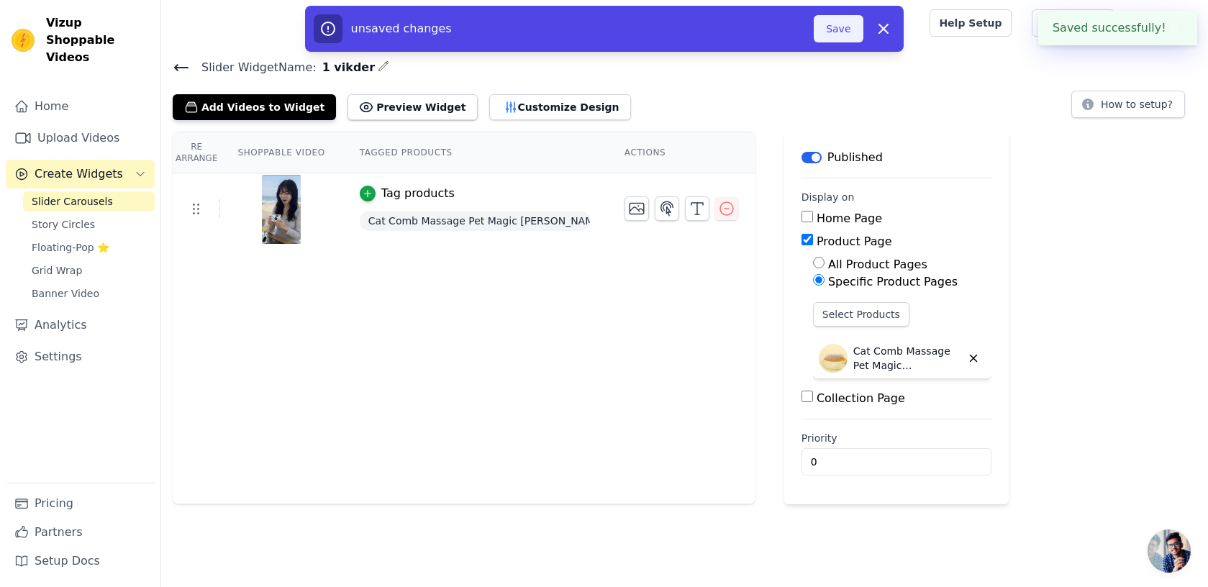
click at [846, 36] on button "Save" at bounding box center [838, 28] width 49 height 27
click at [838, 29] on button "Save" at bounding box center [838, 28] width 49 height 27
